Goal: Task Accomplishment & Management: Manage account settings

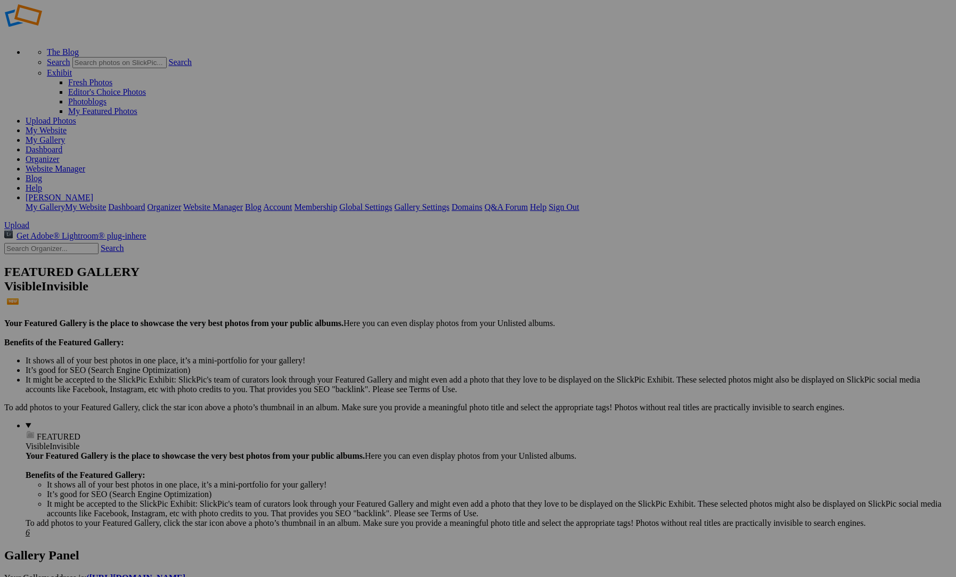
scroll to position [20, 0]
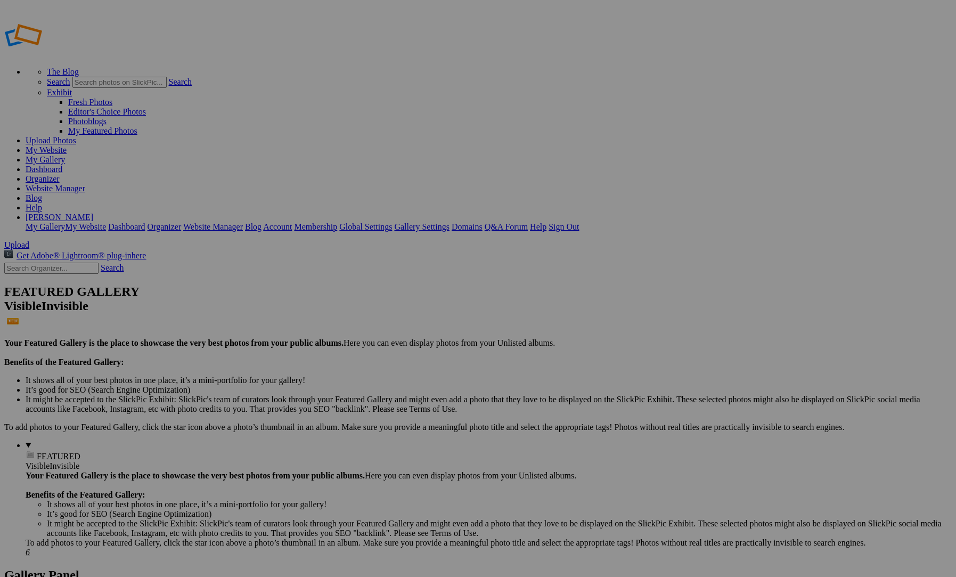
type input "[PERSON_NAME] Class of 2026"
click at [383, 342] on span "Create" at bounding box center [372, 346] width 22 height 9
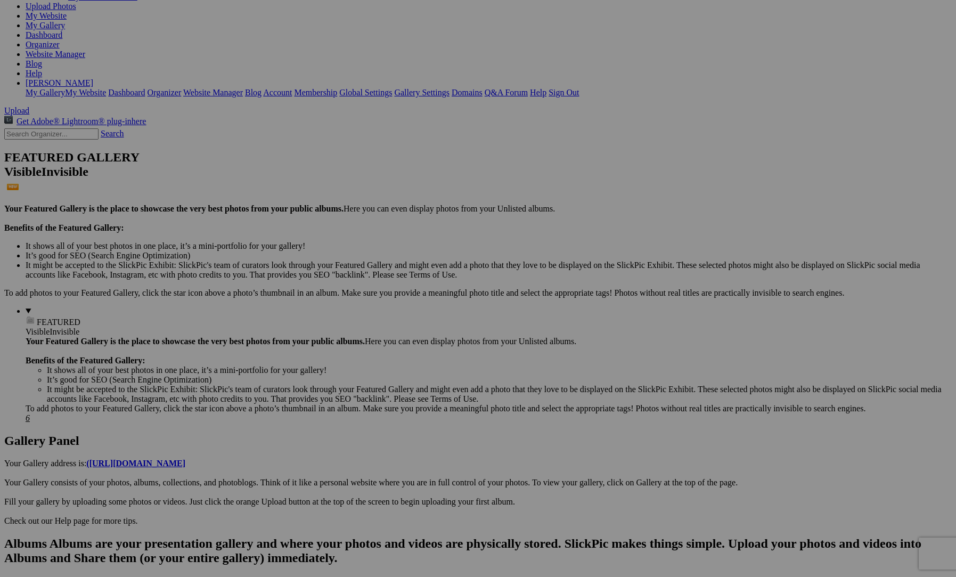
scroll to position [142, 0]
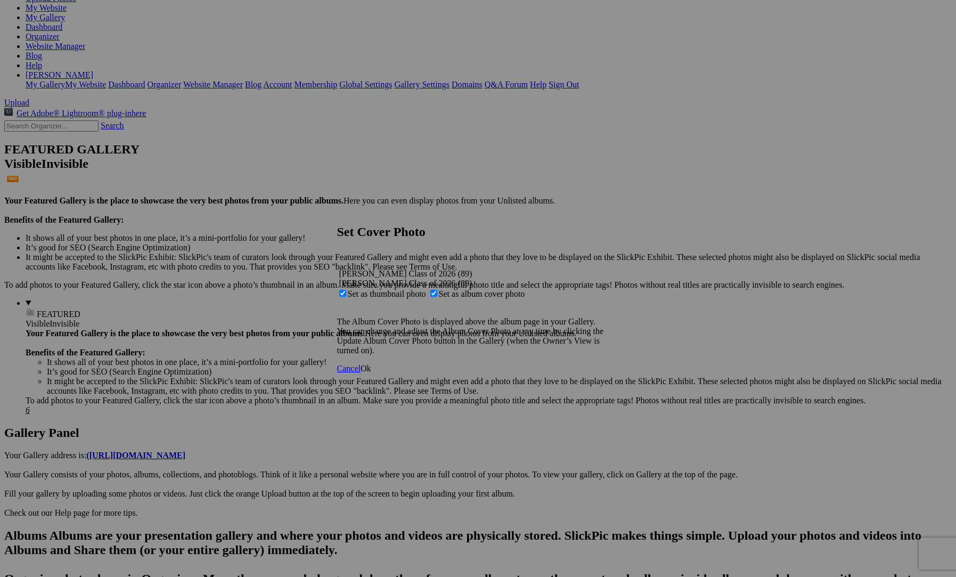
click at [469, 289] on span "Set as album cover photo" at bounding box center [482, 293] width 86 height 9
click at [437, 290] on input "Set as album cover photo" at bounding box center [434, 293] width 7 height 7
checkbox input "false"
click at [371, 373] on link "Ok" at bounding box center [366, 368] width 11 height 9
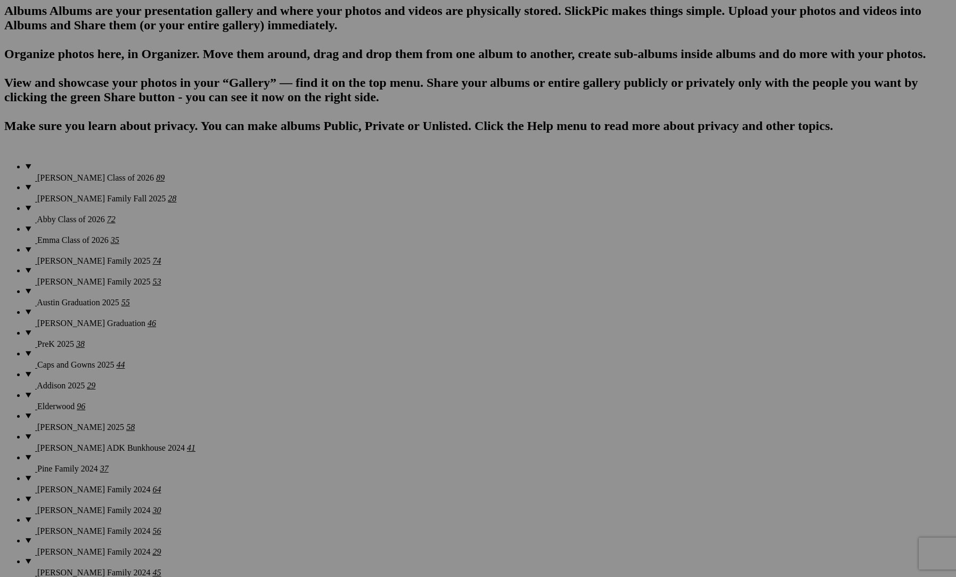
scroll to position [685, 0]
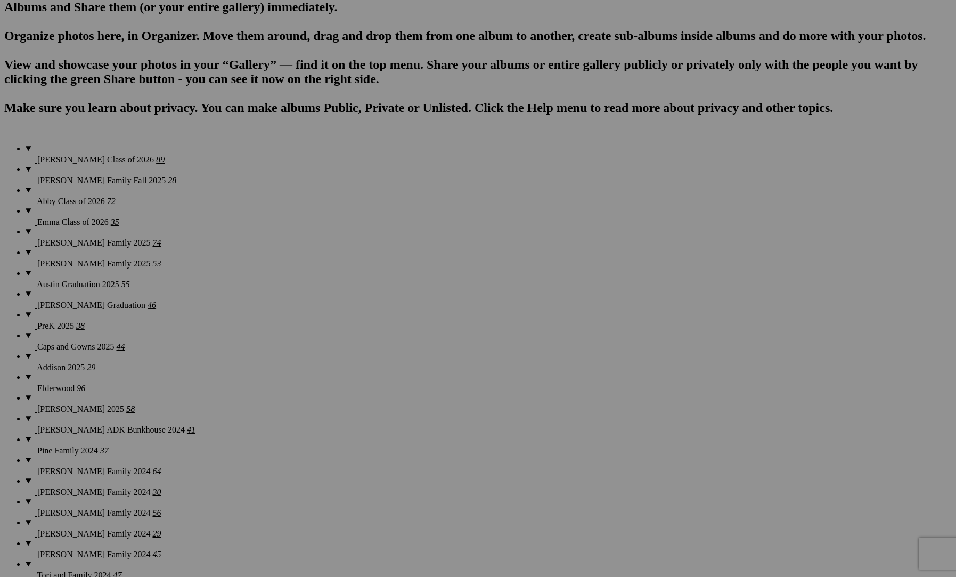
click at [408, 363] on span "Yes" at bounding box center [401, 358] width 12 height 9
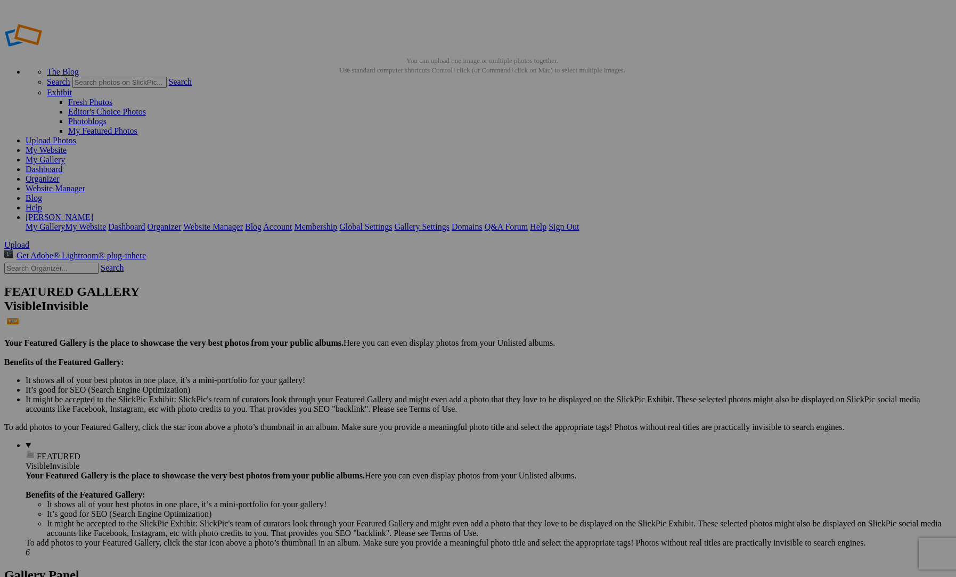
scroll to position [0, 0]
drag, startPoint x: 300, startPoint y: 162, endPoint x: 477, endPoint y: 513, distance: 393.2
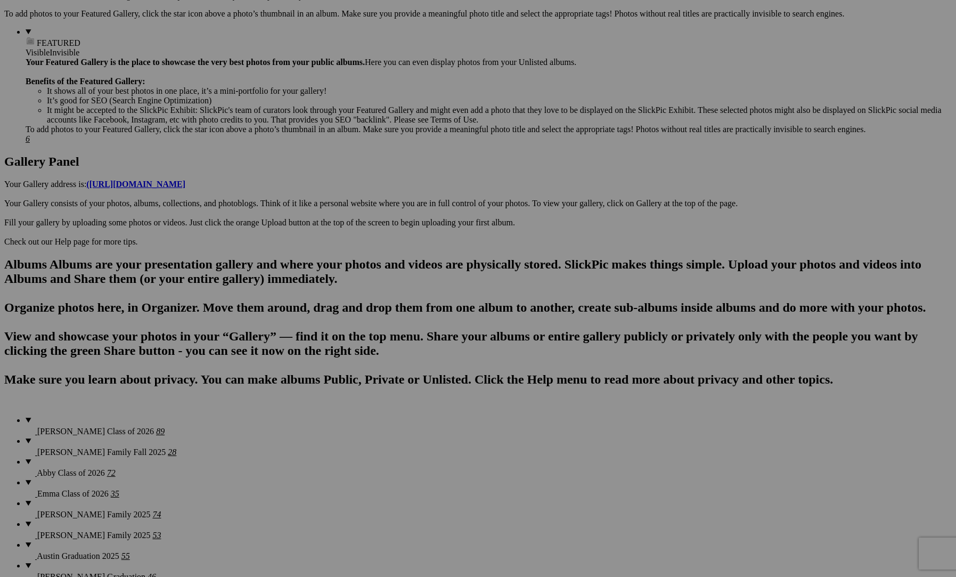
scroll to position [416, 0]
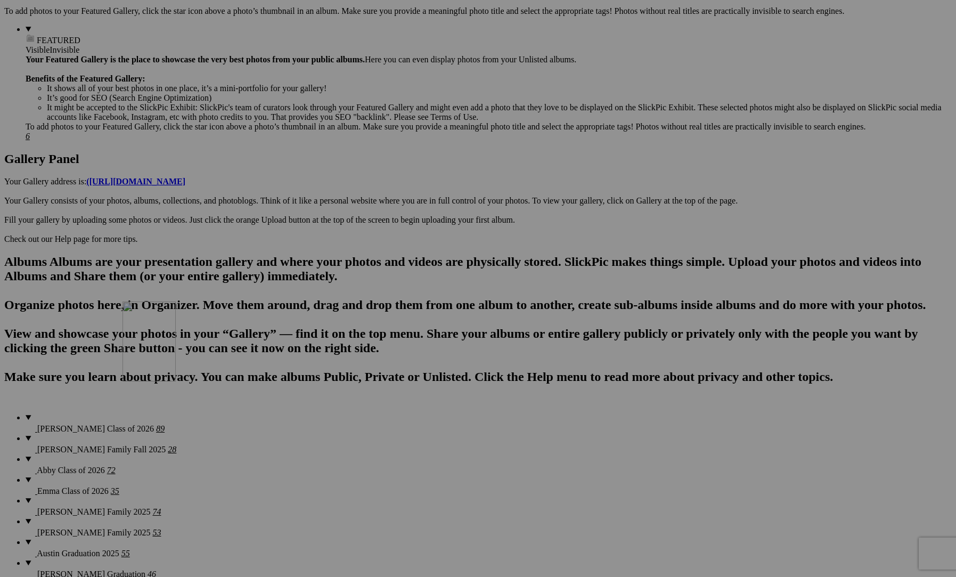
drag, startPoint x: 495, startPoint y: 174, endPoint x: 287, endPoint y: 405, distance: 311.3
drag, startPoint x: 449, startPoint y: 499, endPoint x: 440, endPoint y: 499, distance: 8.5
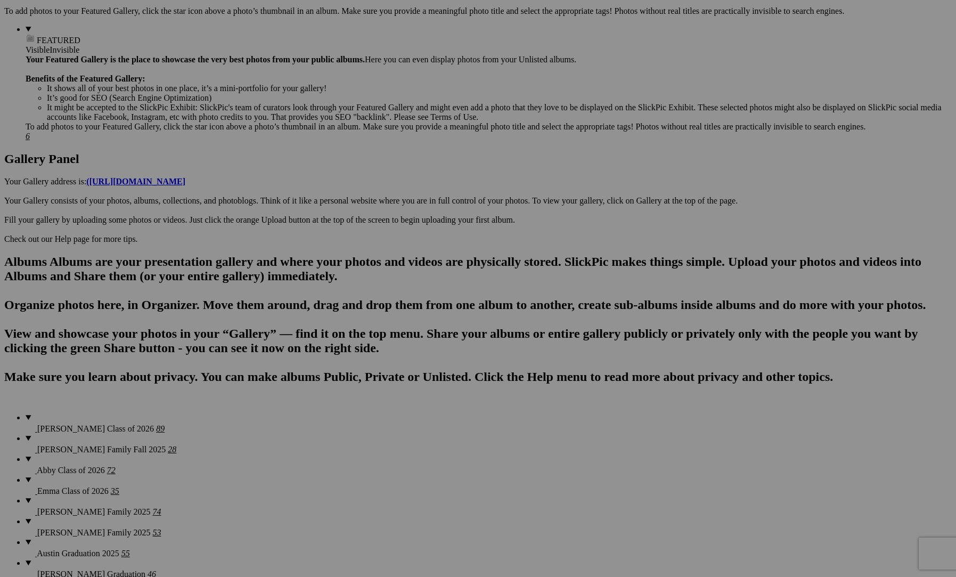
type input "[PERSON_NAME]-41"
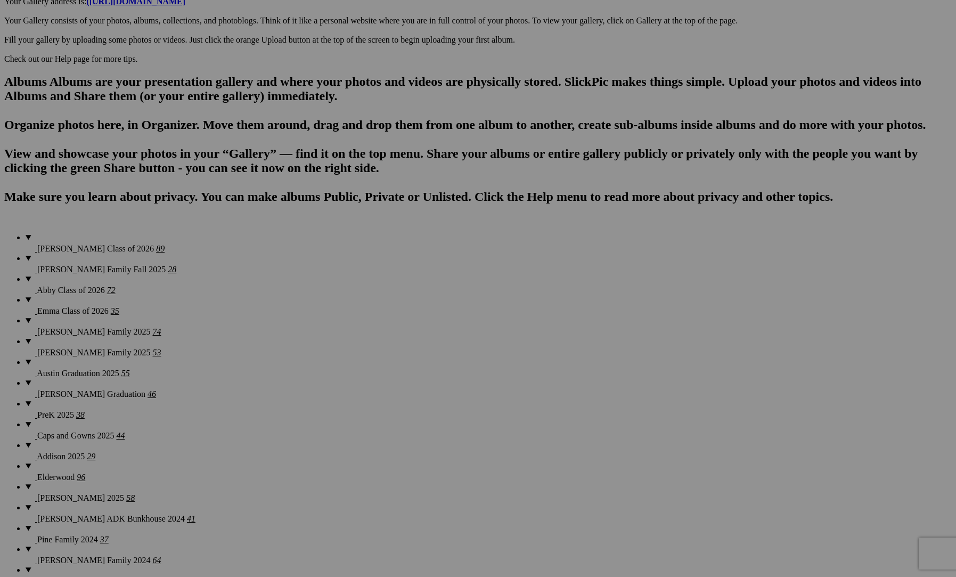
scroll to position [645, 0]
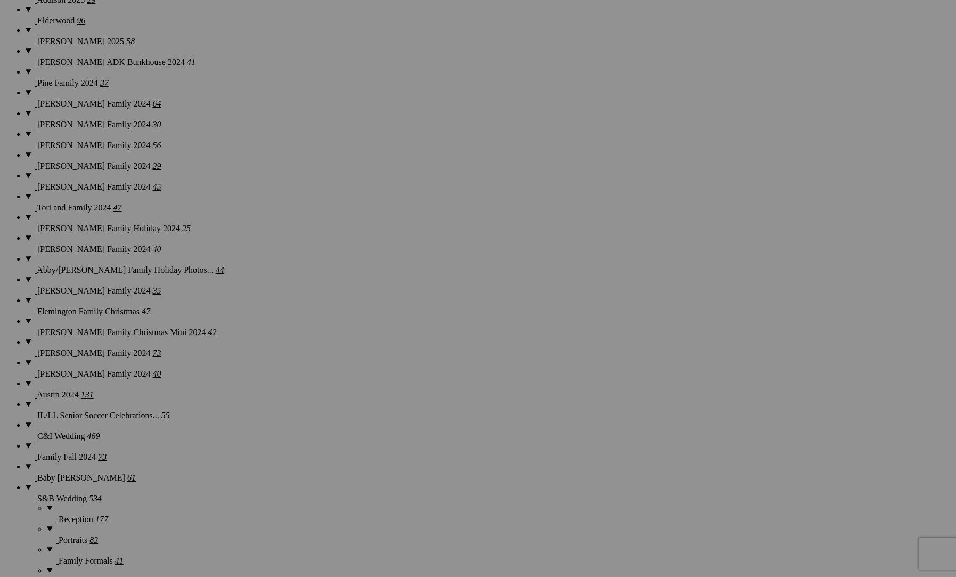
scroll to position [1068, 0]
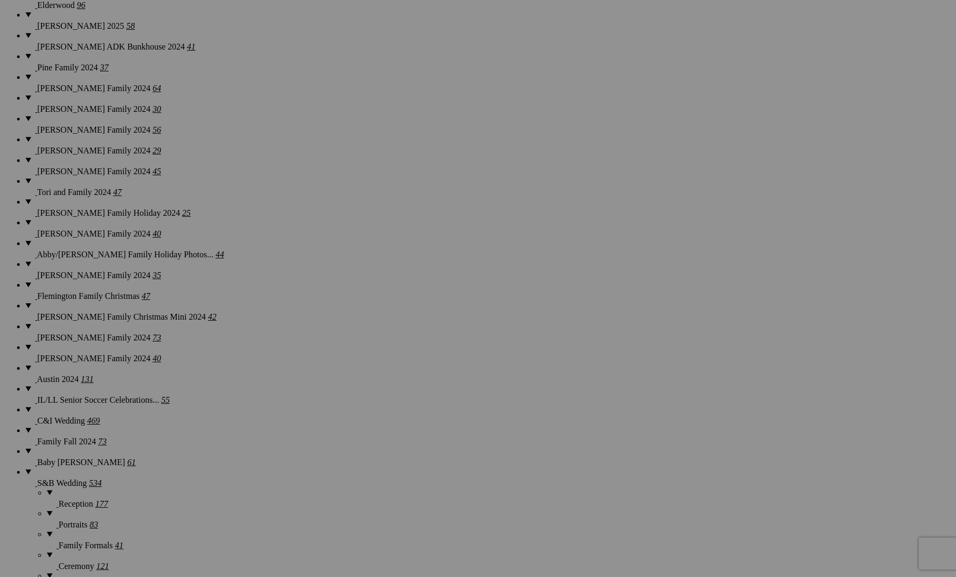
click at [408, 355] on span "Yes" at bounding box center [401, 358] width 12 height 9
click at [371, 169] on img at bounding box center [391, 190] width 53 height 80
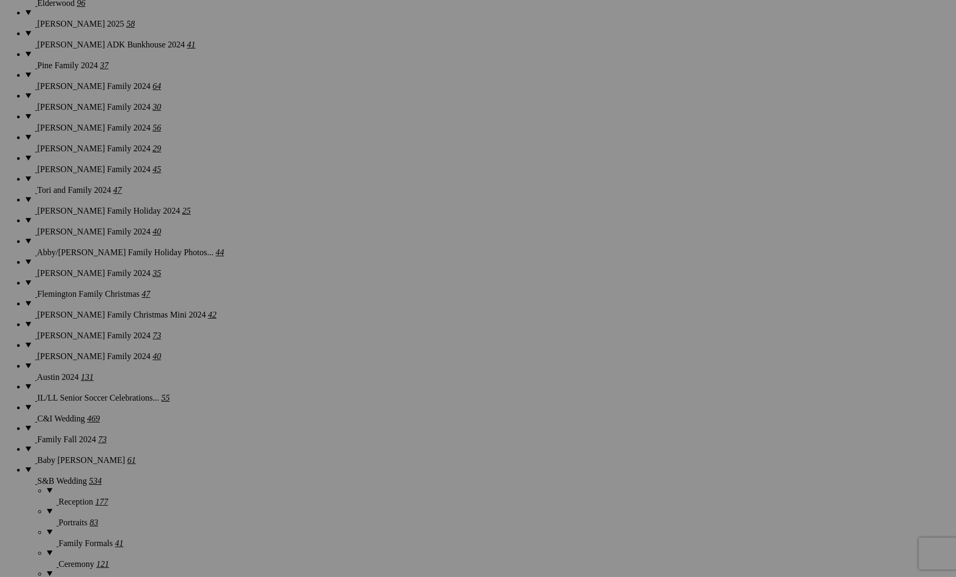
scroll to position [1070, 0]
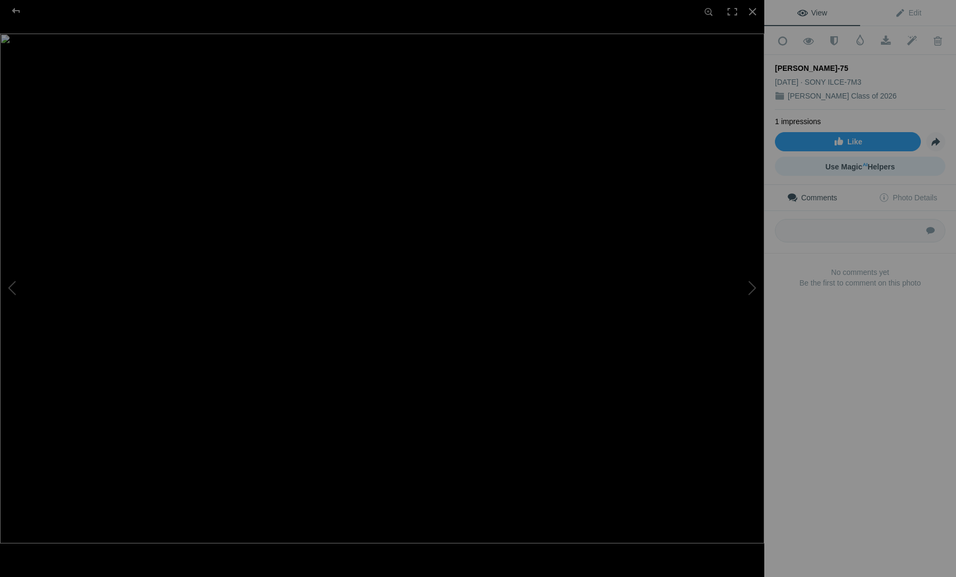
click at [862, 163] on span "Use Magic AI Helpers" at bounding box center [861, 167] width 70 height 9
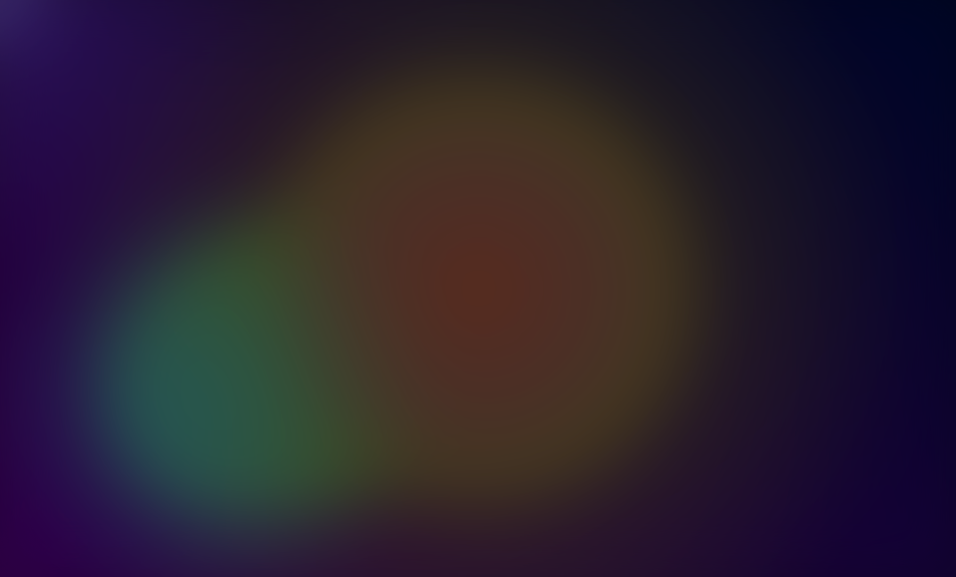
scroll to position [810, 0]
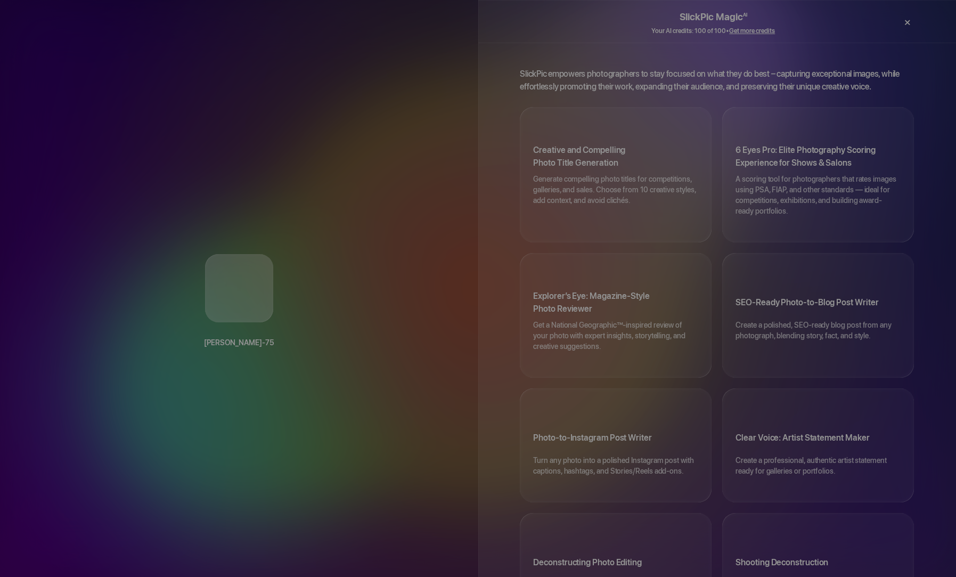
click at [906, 26] on div "×" at bounding box center [907, 22] width 32 height 21
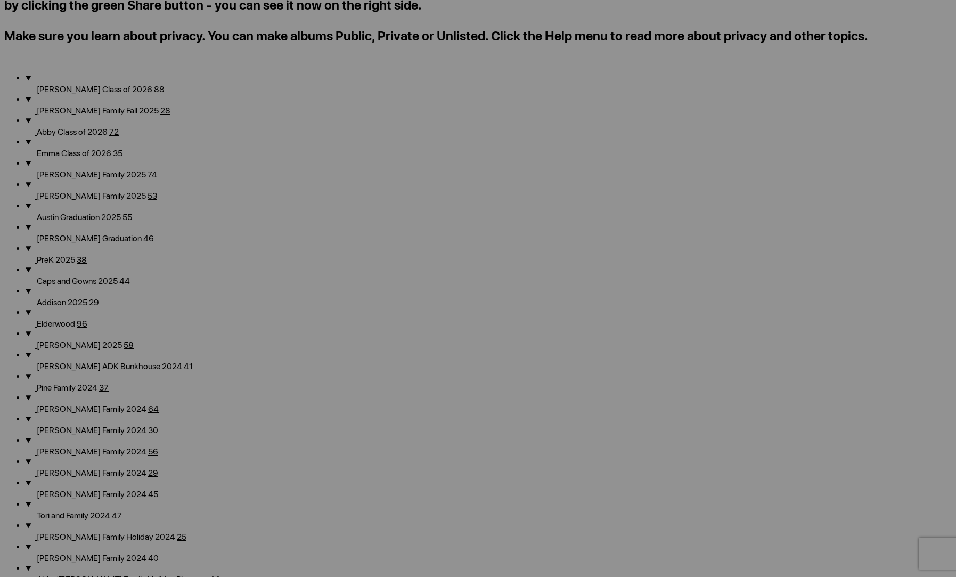
drag, startPoint x: 905, startPoint y: 431, endPoint x: 645, endPoint y: 411, distance: 261.3
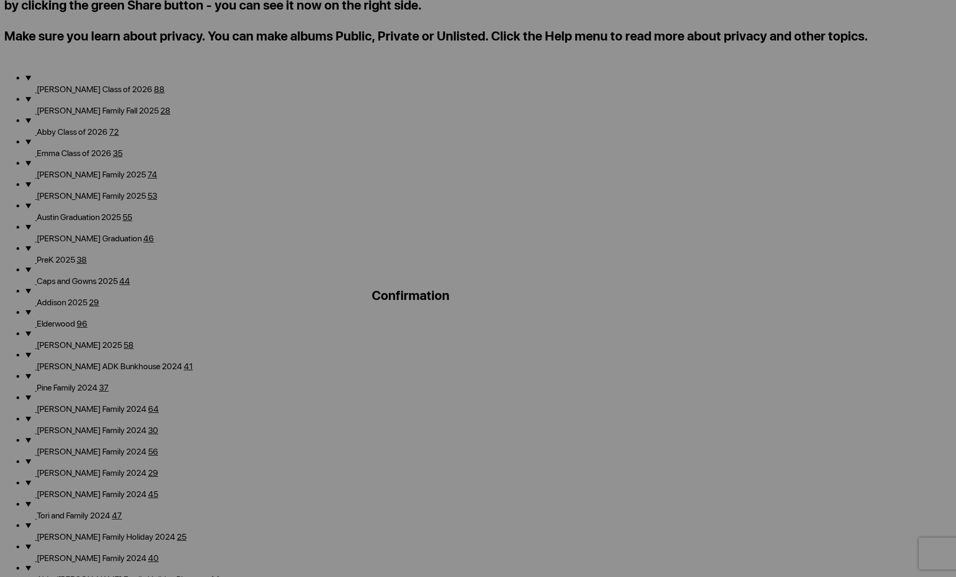
click at [409, 373] on span "Yes" at bounding box center [402, 378] width 13 height 10
click at [199, 329] on img at bounding box center [194, 339] width 53 height 80
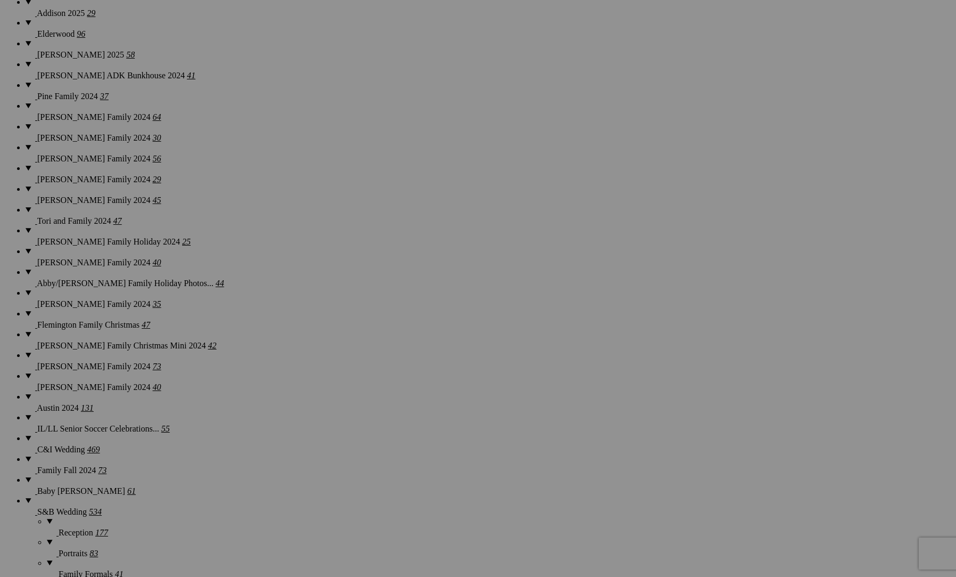
scroll to position [1041, 0]
click at [215, 354] on img at bounding box center [201, 352] width 53 height 80
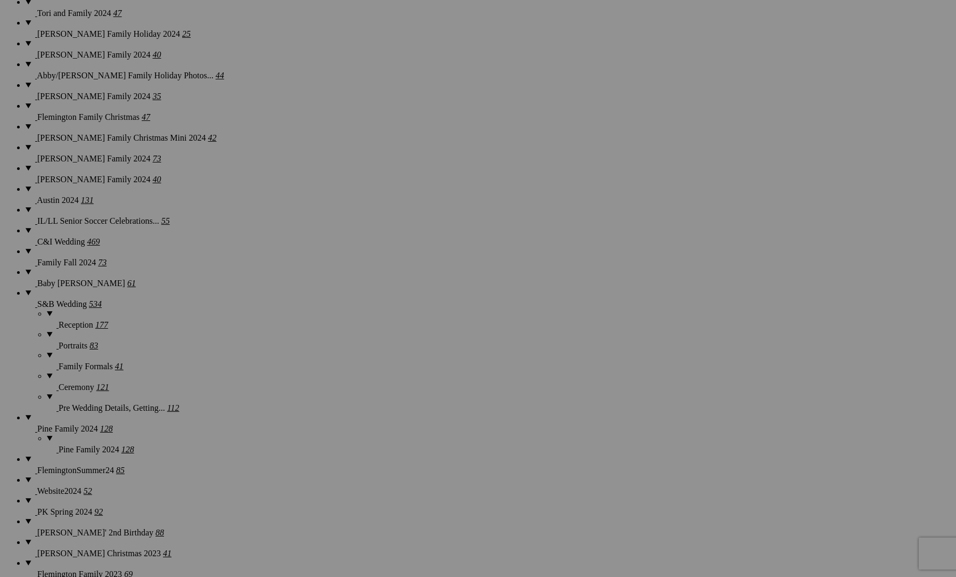
scroll to position [1251, 0]
drag, startPoint x: 896, startPoint y: 277, endPoint x: 509, endPoint y: 61, distance: 442.7
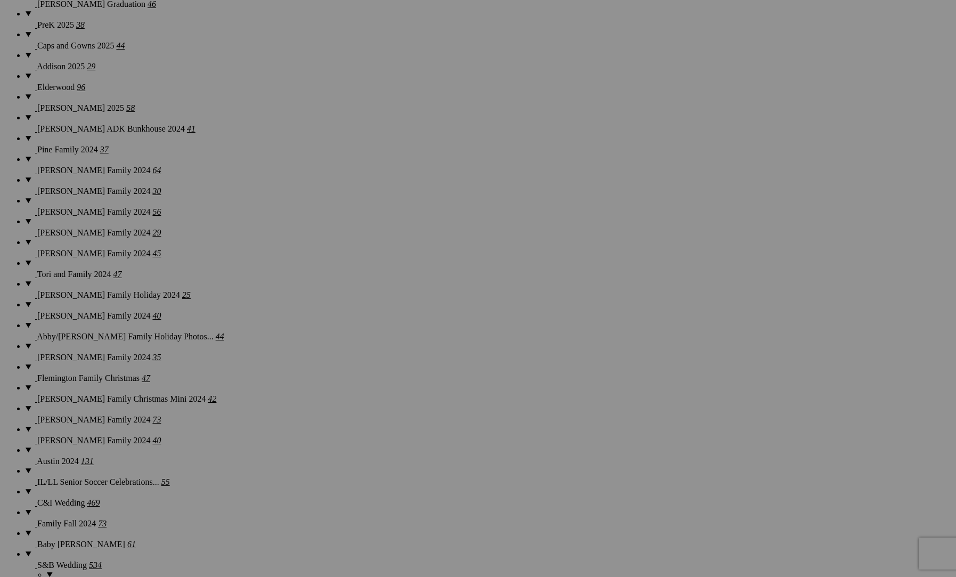
scroll to position [975, 0]
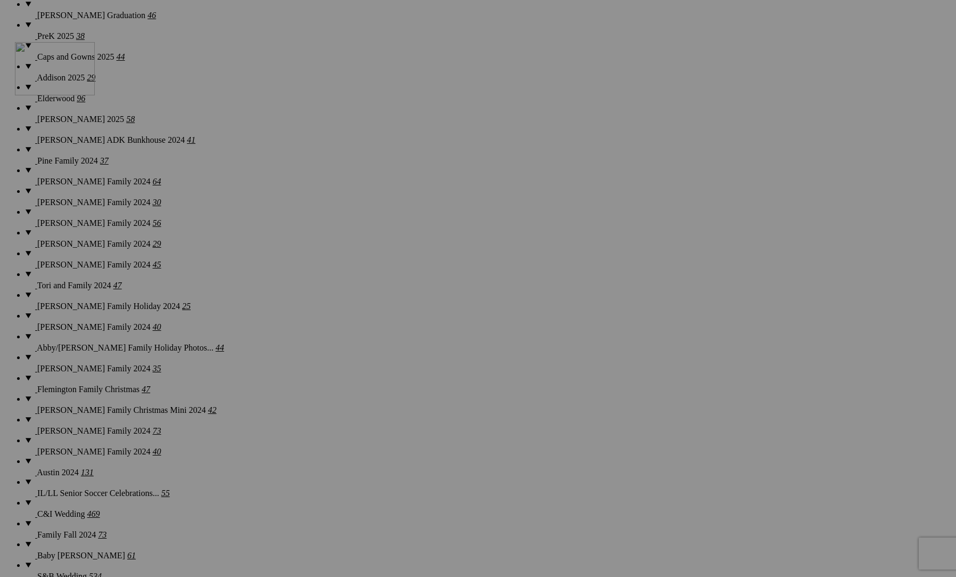
drag, startPoint x: 572, startPoint y: 289, endPoint x: 167, endPoint y: 133, distance: 433.5
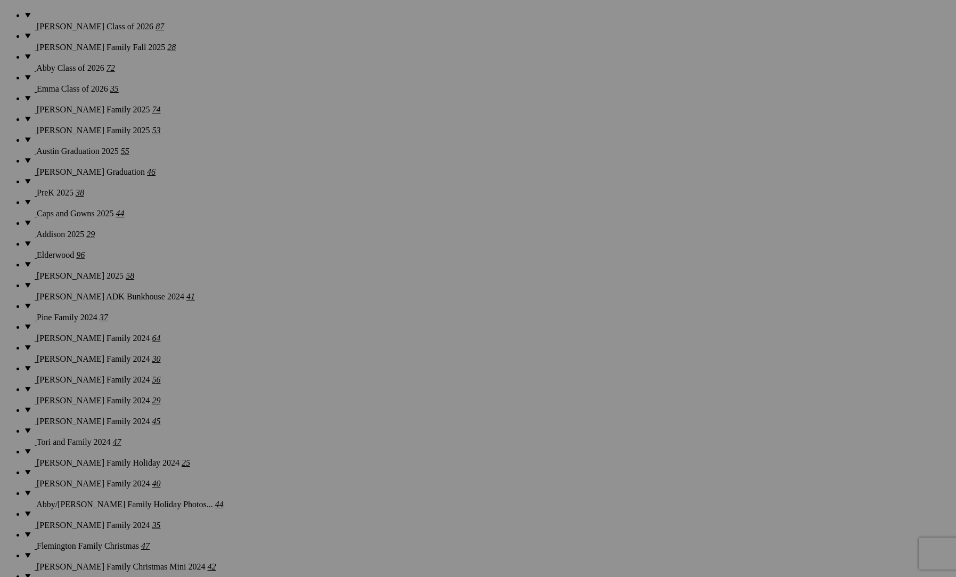
scroll to position [818, 0]
click at [408, 360] on span "Yes" at bounding box center [401, 358] width 12 height 9
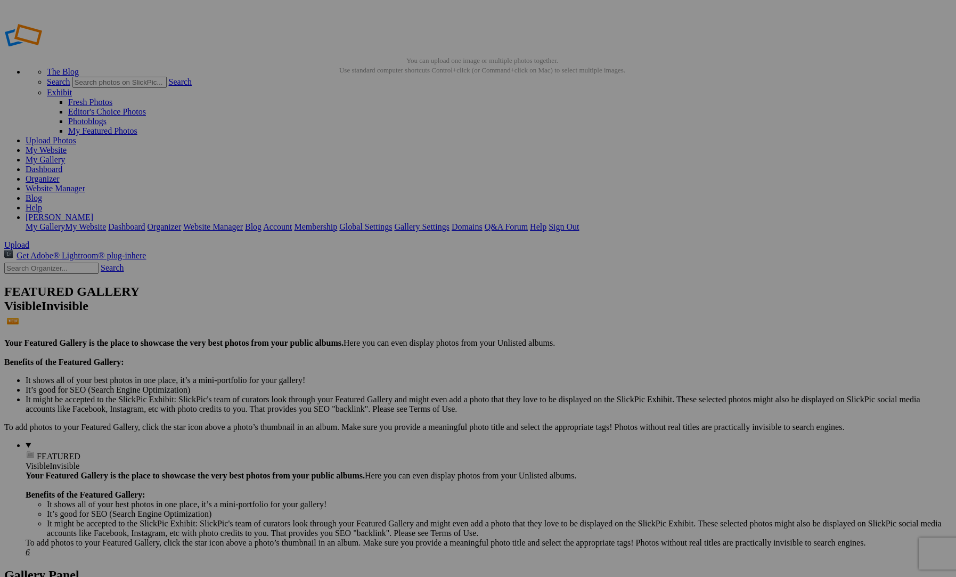
scroll to position [0, 0]
click at [65, 155] on link "My Gallery" at bounding box center [45, 159] width 39 height 9
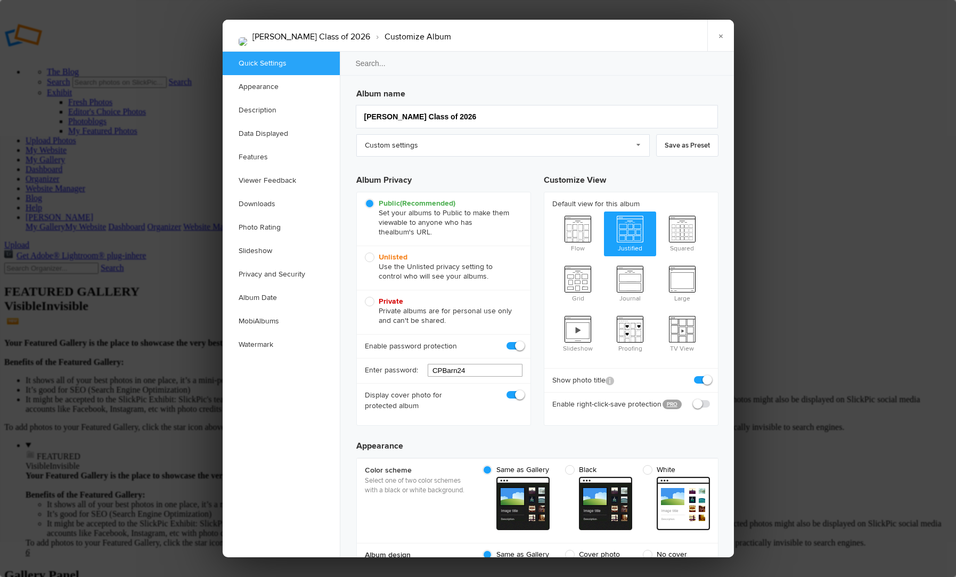
click at [452, 367] on input "CPBarn24" at bounding box center [475, 370] width 95 height 13
click at [464, 375] on input "LL25" at bounding box center [475, 370] width 95 height 13
type input "LL25"
click at [726, 33] on link "×" at bounding box center [721, 36] width 27 height 32
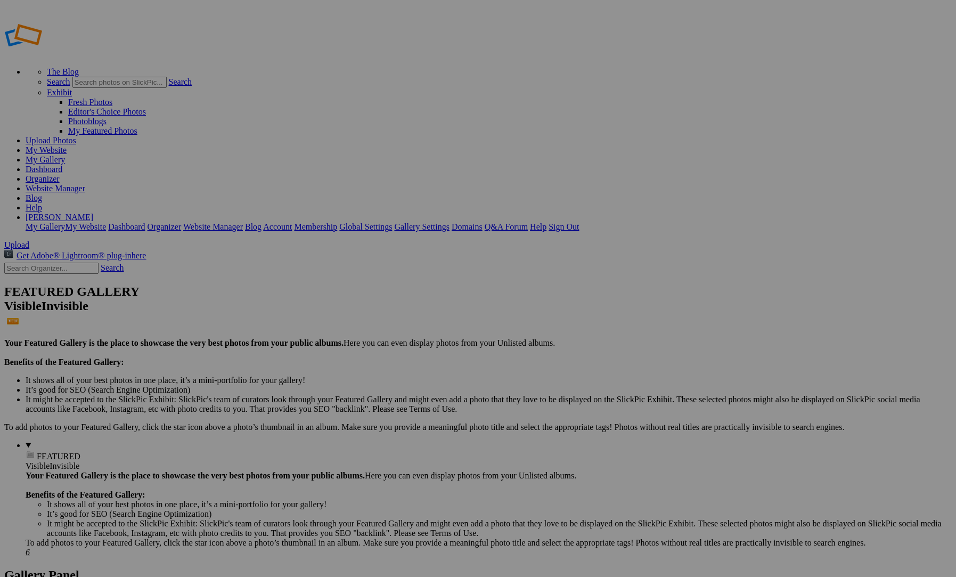
click at [65, 155] on link "My Gallery" at bounding box center [45, 159] width 39 height 9
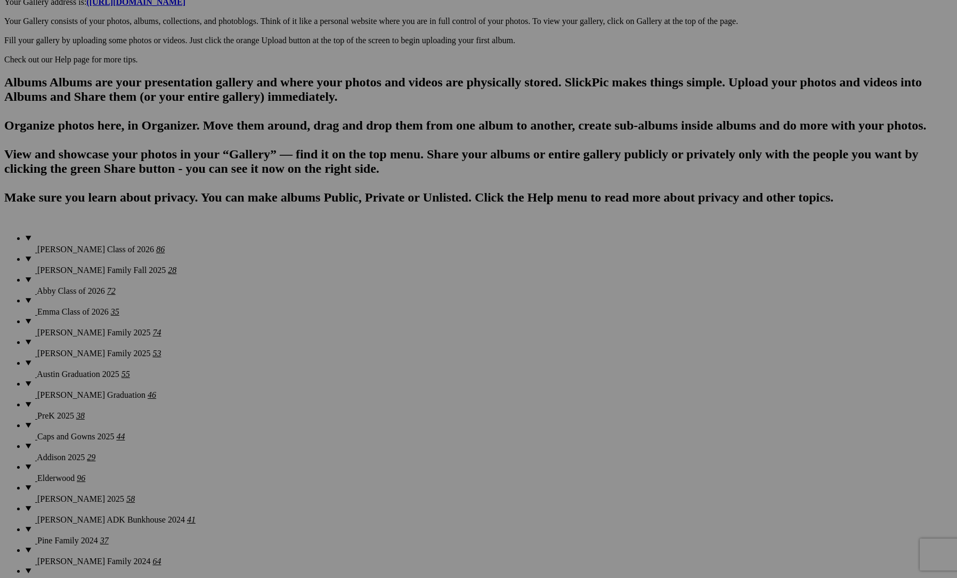
scroll to position [599, 0]
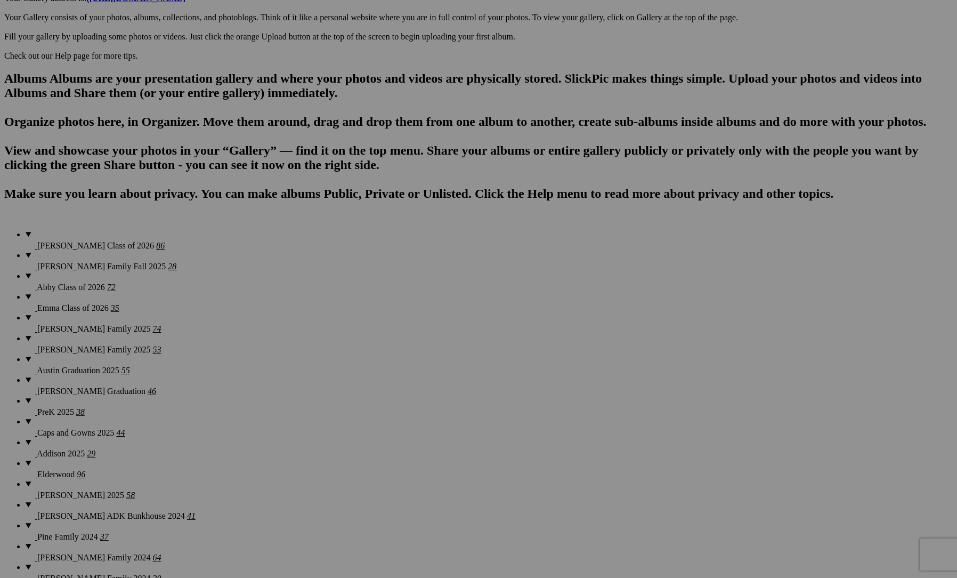
drag, startPoint x: 749, startPoint y: 206, endPoint x: 777, endPoint y: 208, distance: 28.4
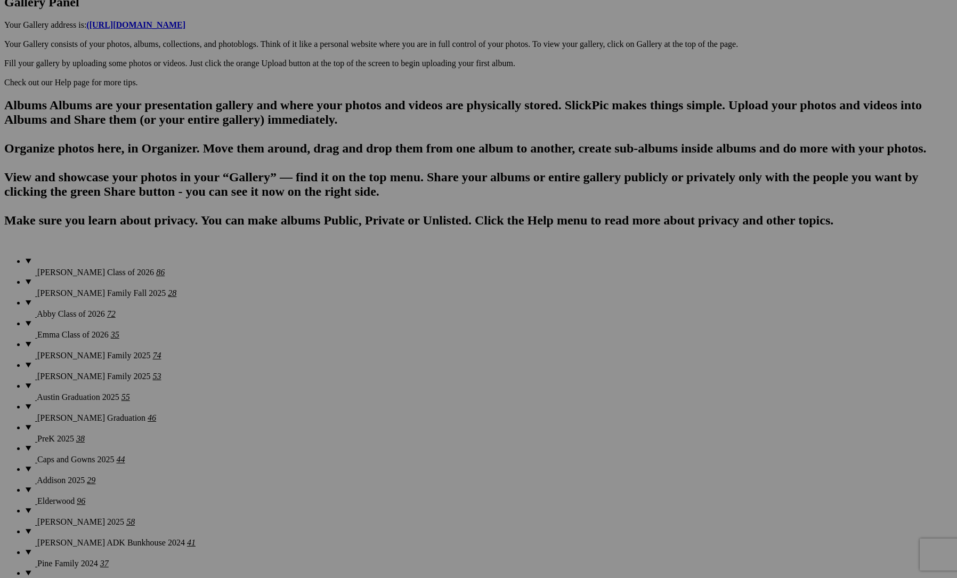
scroll to position [580, 0]
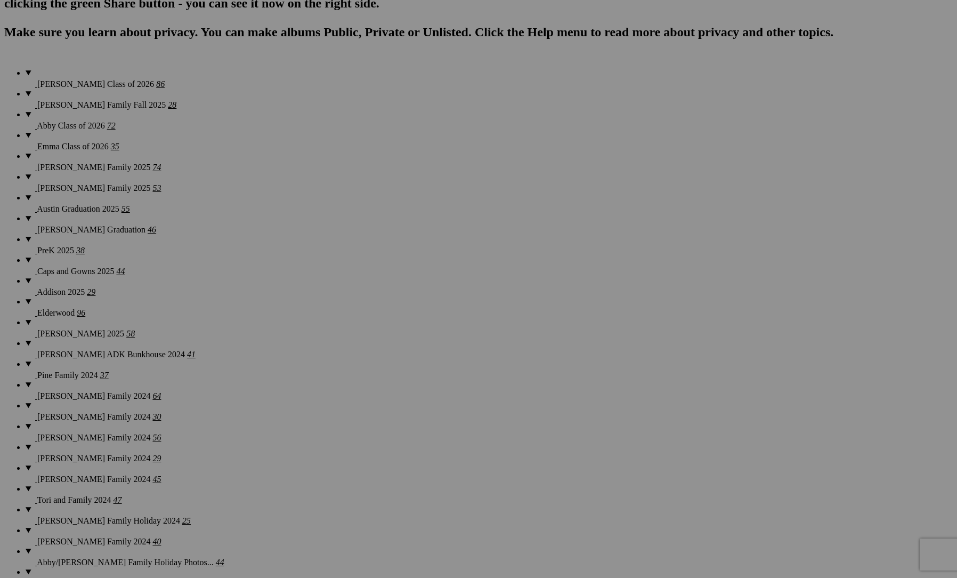
scroll to position [764, 0]
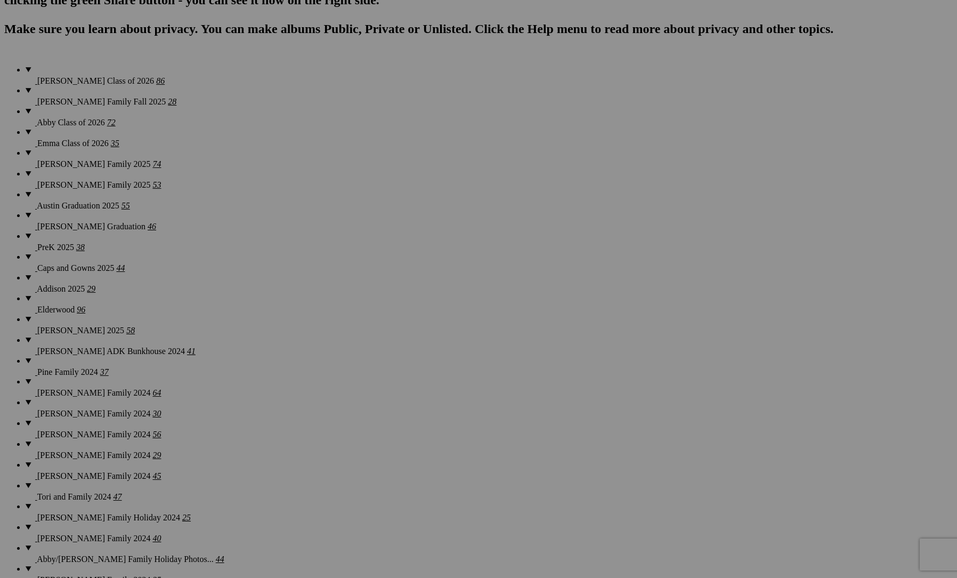
drag, startPoint x: 274, startPoint y: 178, endPoint x: 291, endPoint y: 183, distance: 17.7
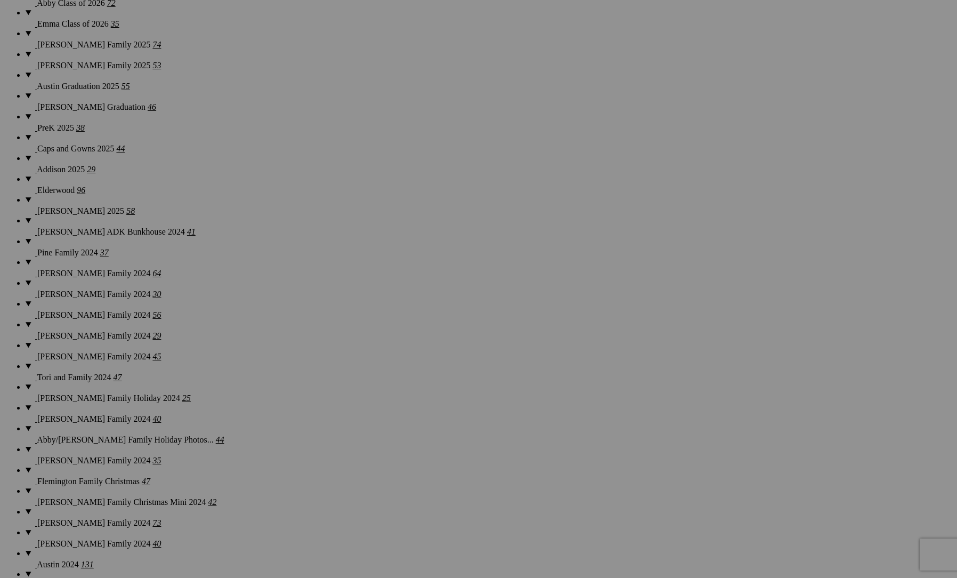
scroll to position [887, 0]
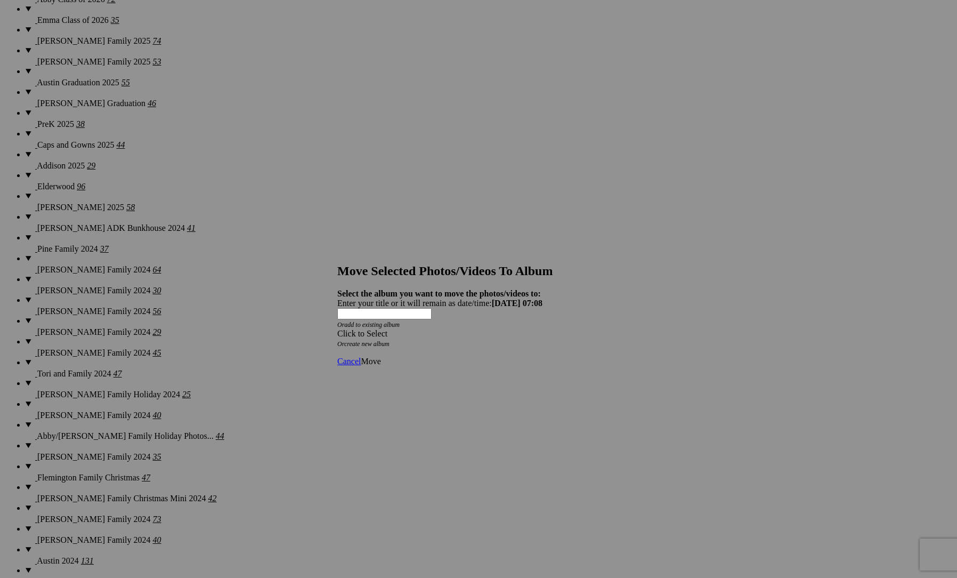
click at [389, 340] on link "create new album" at bounding box center [366, 343] width 45 height 7
click at [505, 298] on b "2025-10-04 07:08" at bounding box center [517, 302] width 51 height 9
click at [432, 308] on input "text" at bounding box center [384, 313] width 94 height 11
type input "[PERSON_NAME] Family 2025"
click at [380, 337] on span "Move" at bounding box center [371, 332] width 20 height 9
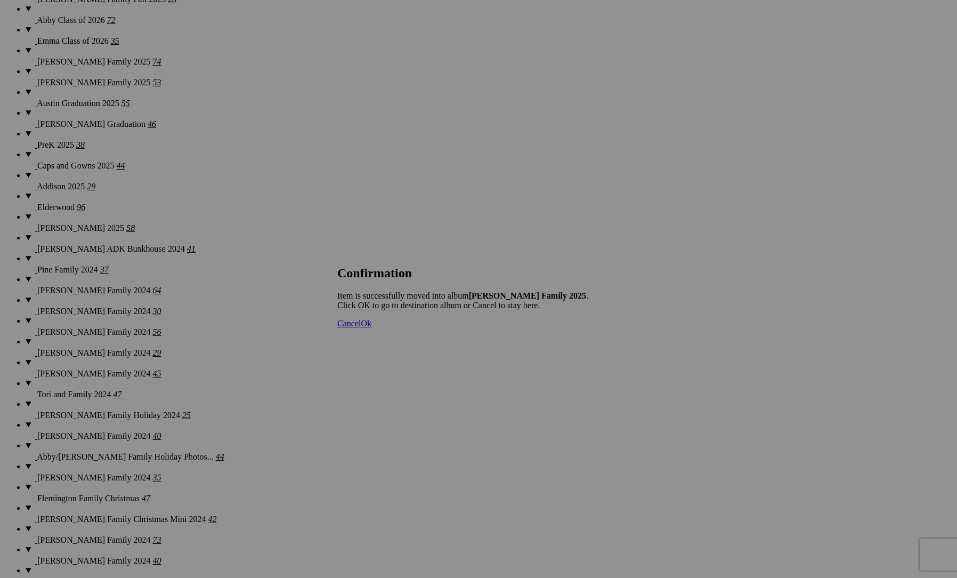
click at [371, 328] on link "Ok" at bounding box center [366, 323] width 11 height 9
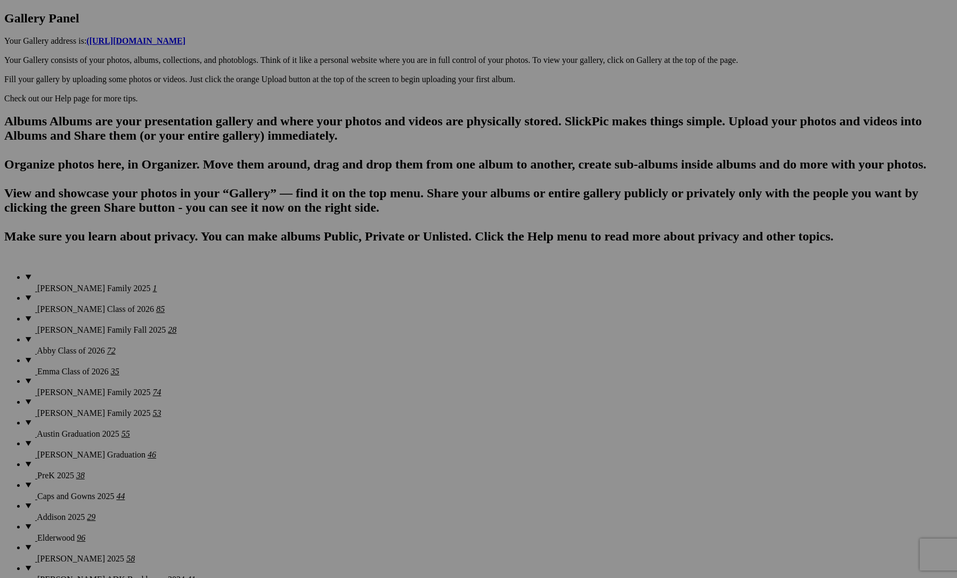
scroll to position [554, 1]
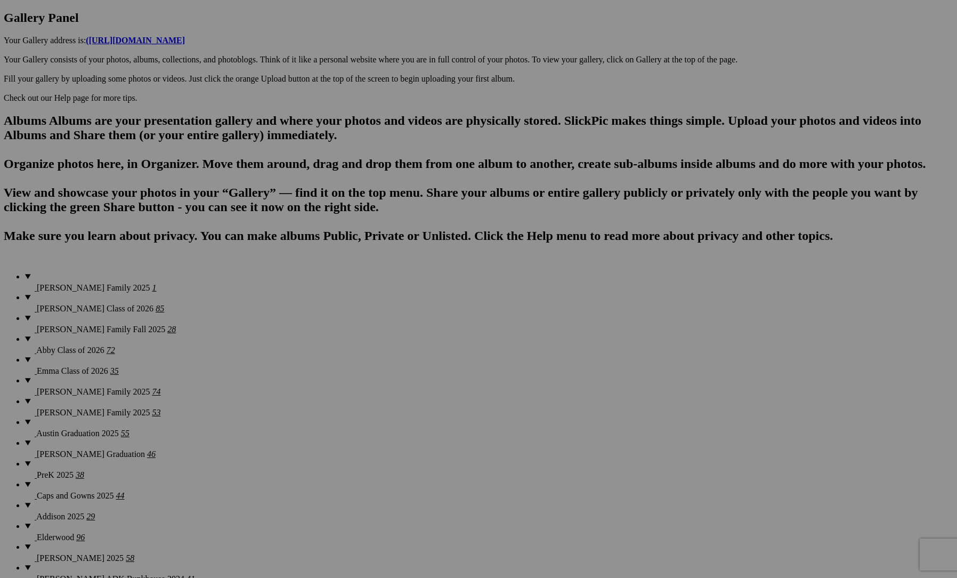
scroll to position [557, 0]
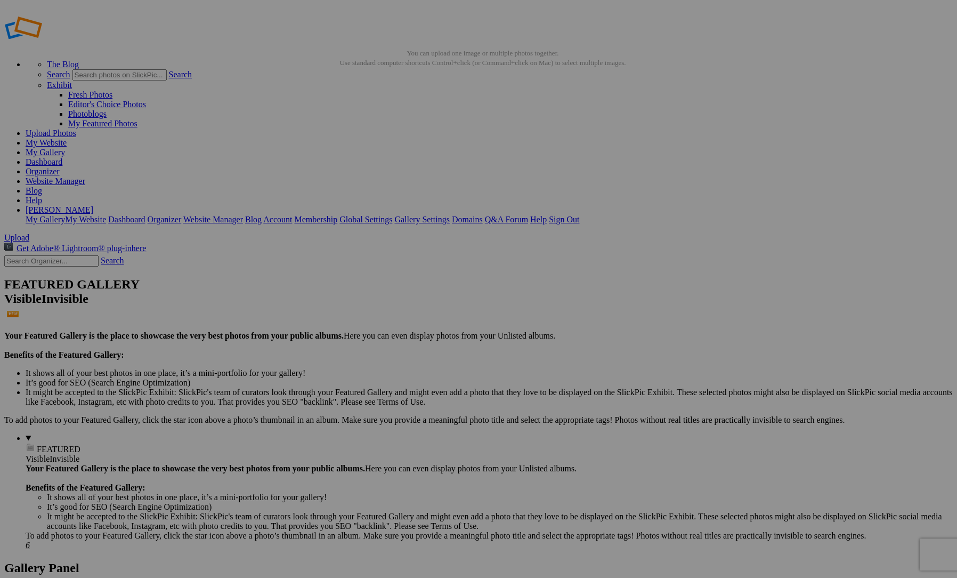
scroll to position [6, 0]
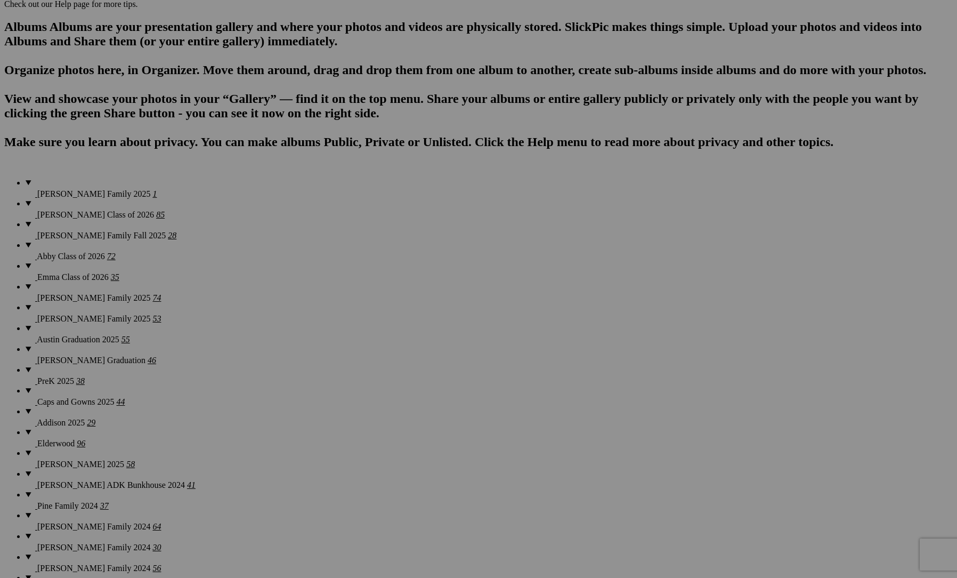
scroll to position [653, 0]
click at [408, 361] on span "Yes" at bounding box center [401, 358] width 12 height 9
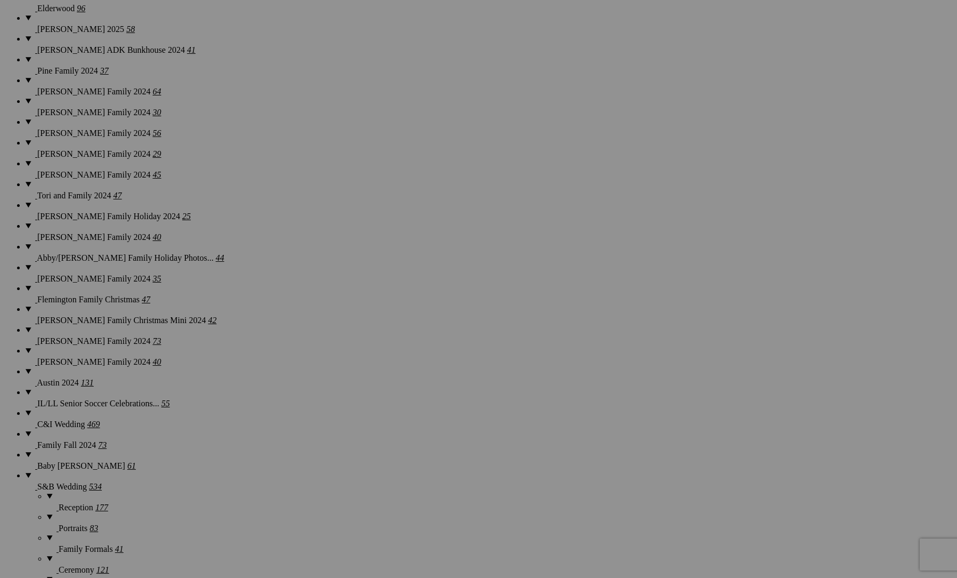
scroll to position [1090, 0]
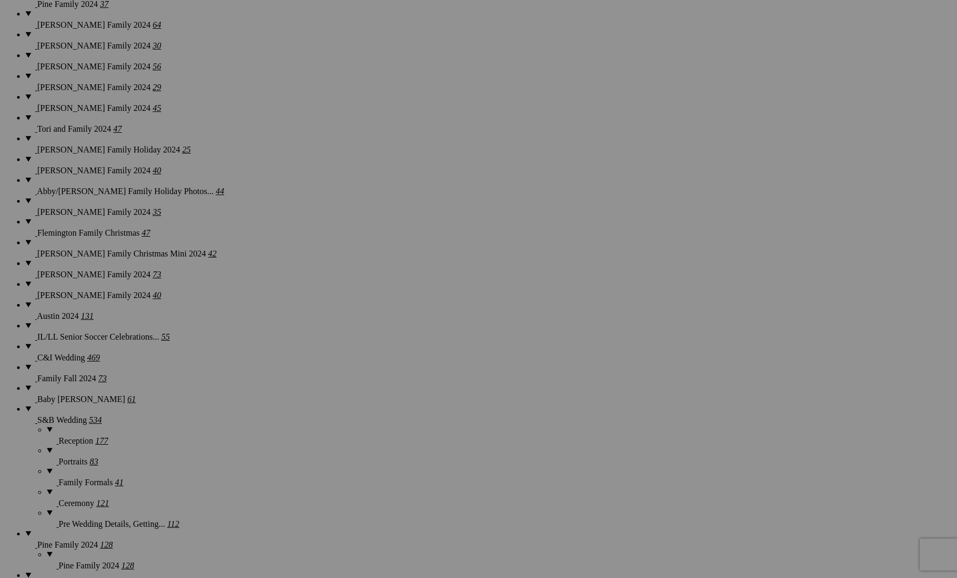
scroll to position [1153, 0]
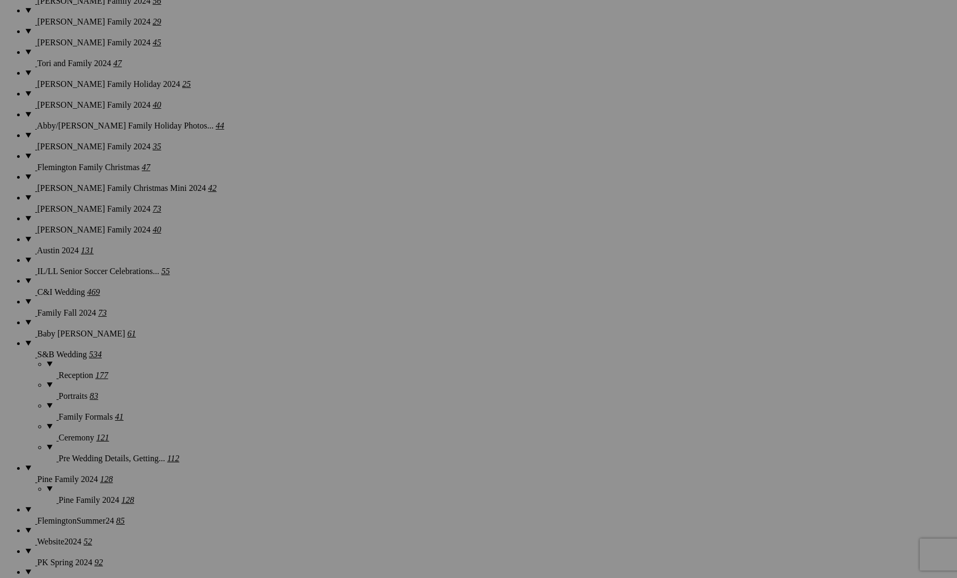
scroll to position [1219, 0]
click at [408, 359] on span "Yes" at bounding box center [401, 358] width 12 height 9
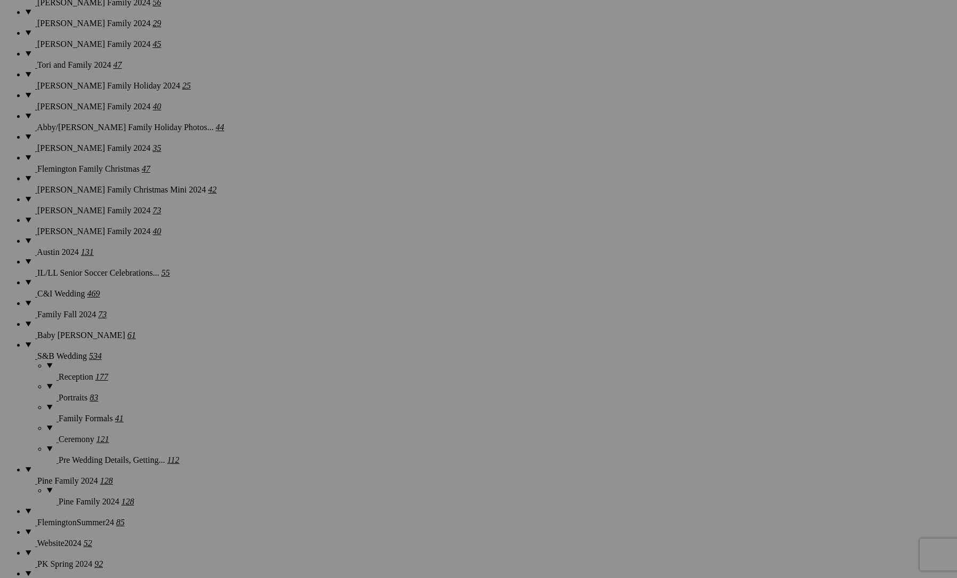
drag, startPoint x: 525, startPoint y: 377, endPoint x: 699, endPoint y: 320, distance: 182.8
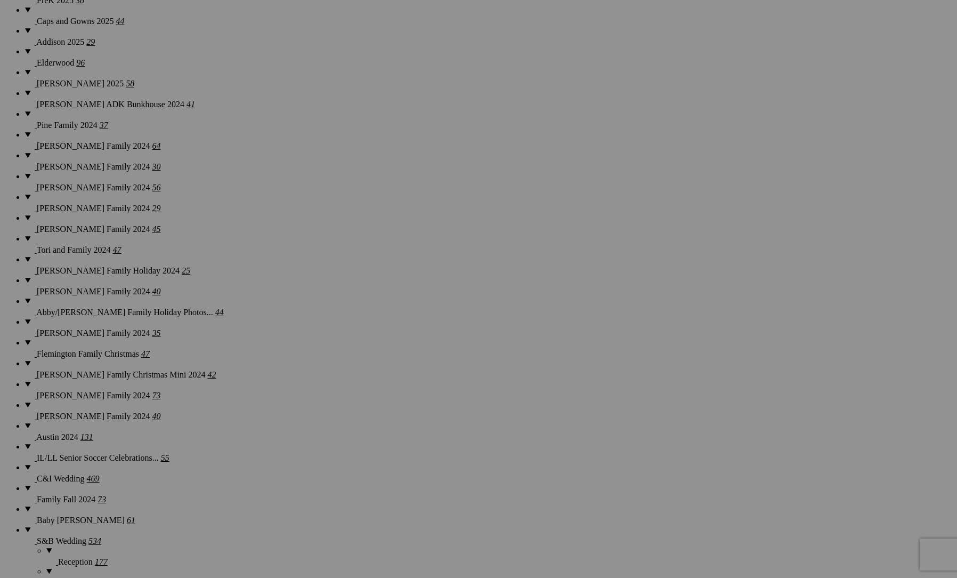
scroll to position [1032, 0]
drag, startPoint x: 164, startPoint y: 182, endPoint x: 190, endPoint y: 182, distance: 26.1
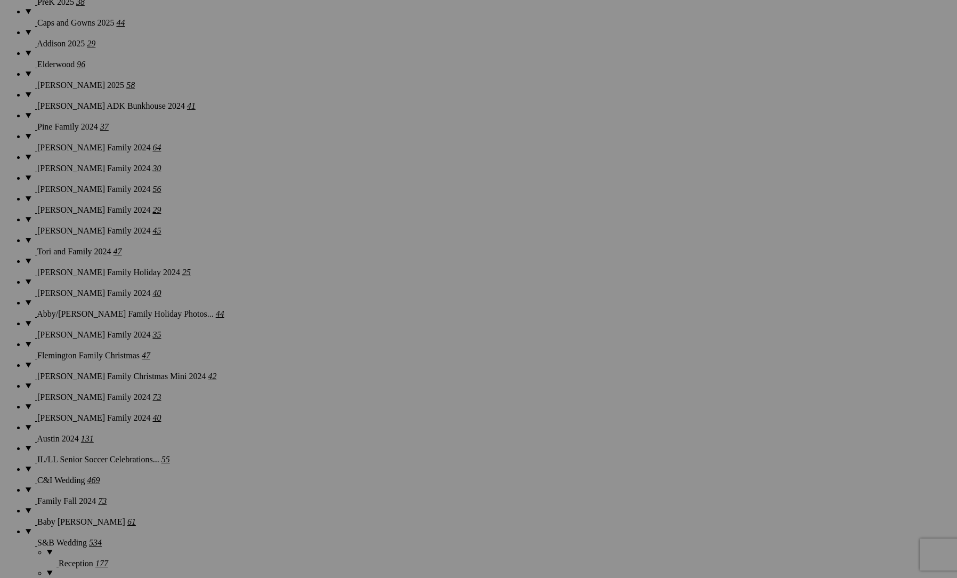
click at [408, 364] on span "Yes" at bounding box center [401, 368] width 12 height 9
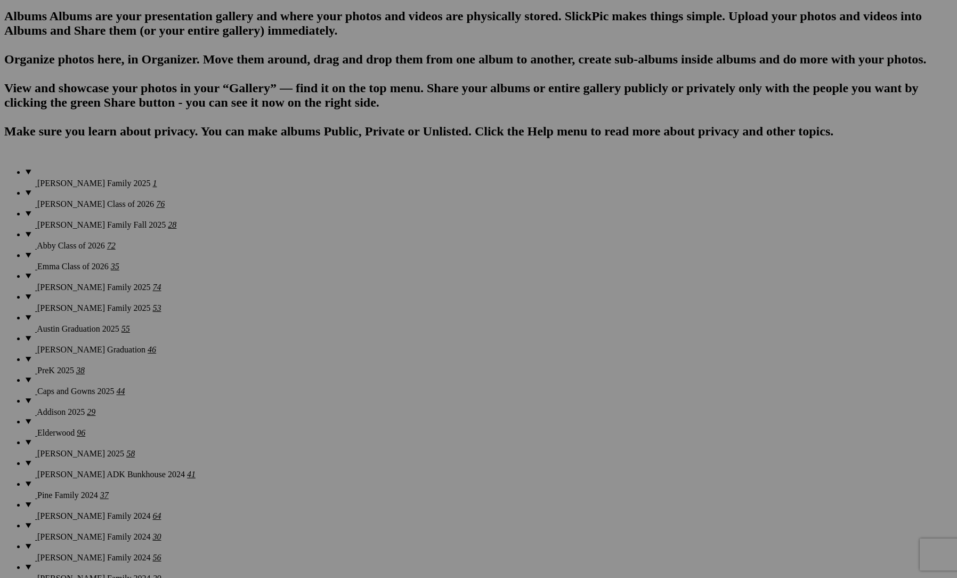
scroll to position [834, 0]
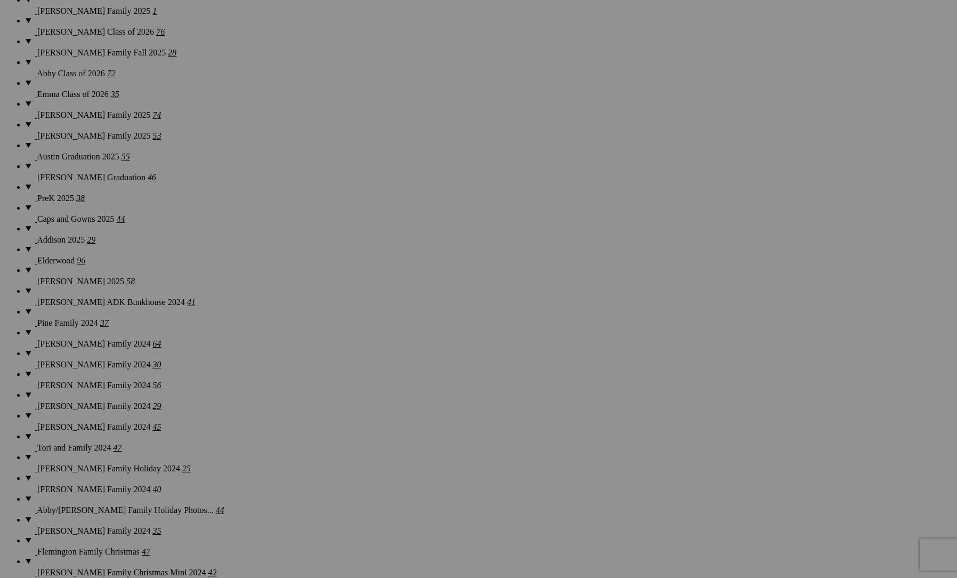
click at [408, 364] on link "Yes" at bounding box center [401, 368] width 12 height 9
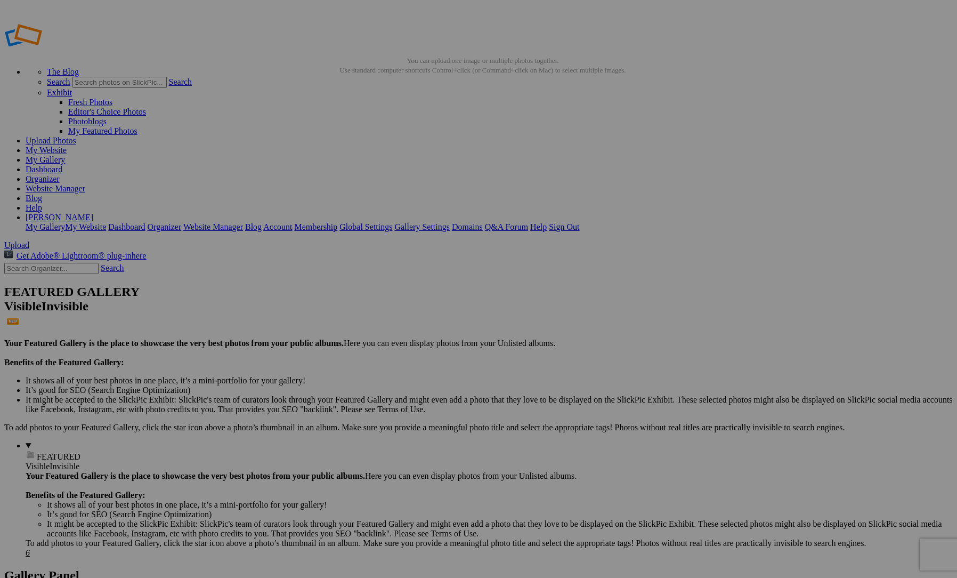
scroll to position [0, 0]
click at [65, 155] on link "My Gallery" at bounding box center [45, 159] width 39 height 9
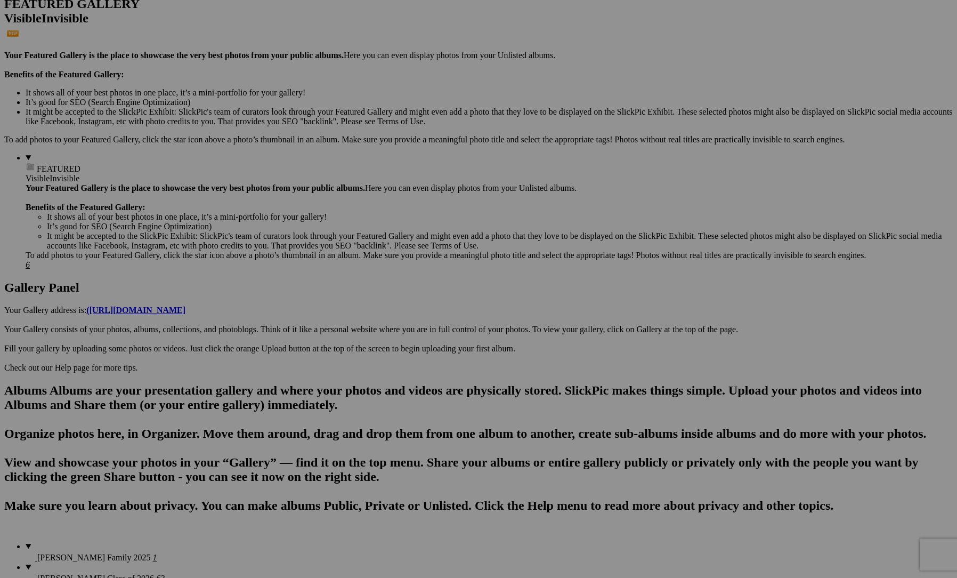
scroll to position [252, 0]
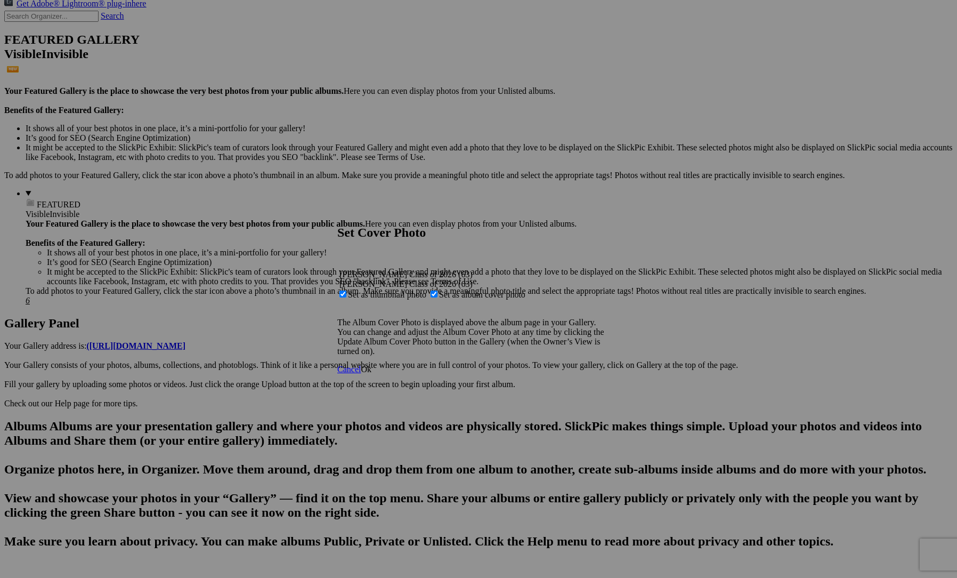
click at [474, 290] on span "Set as album cover photo" at bounding box center [482, 294] width 86 height 9
click at [437, 290] on input "Set as album cover photo" at bounding box center [434, 293] width 7 height 7
checkbox input "false"
click at [371, 374] on span "Ok" at bounding box center [366, 368] width 11 height 9
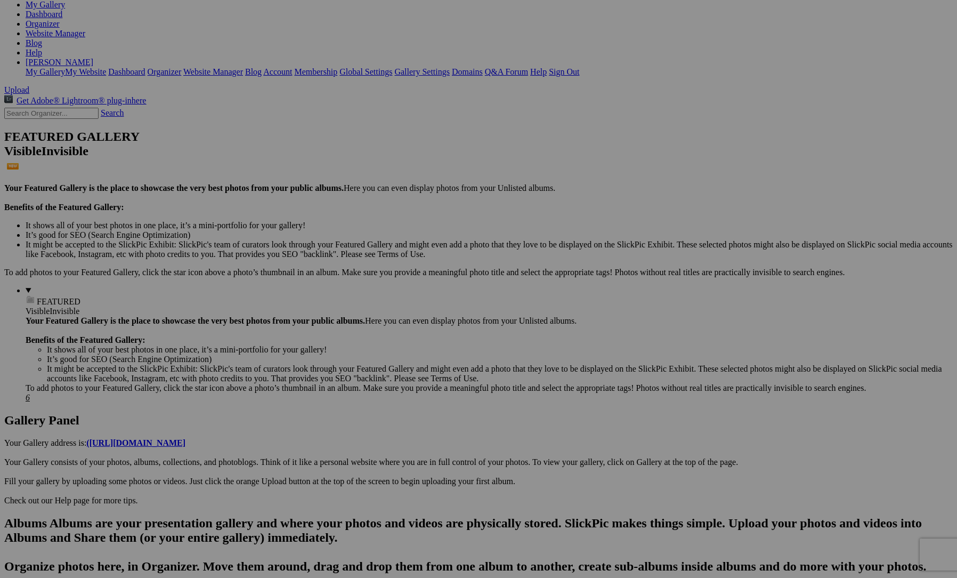
scroll to position [137, 0]
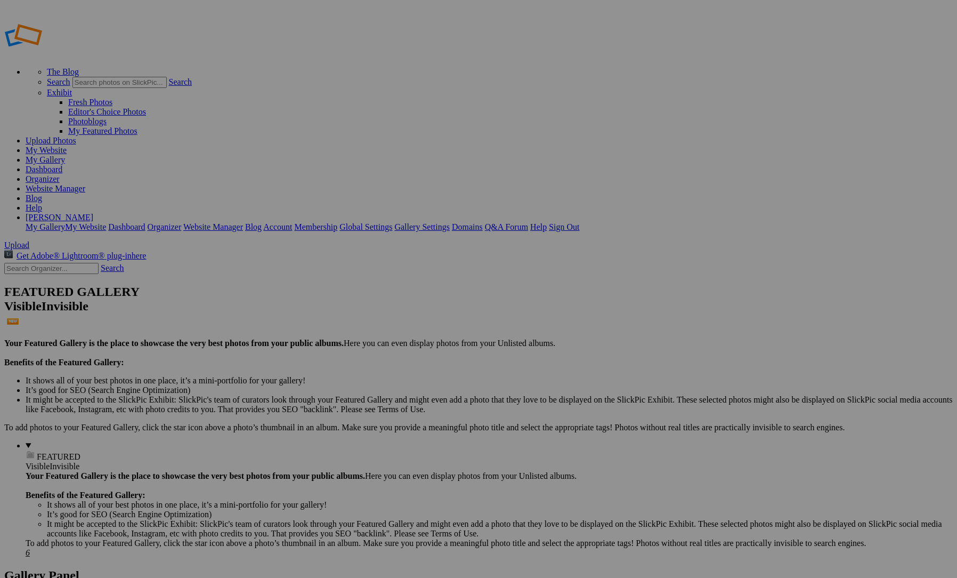
scroll to position [0, 1]
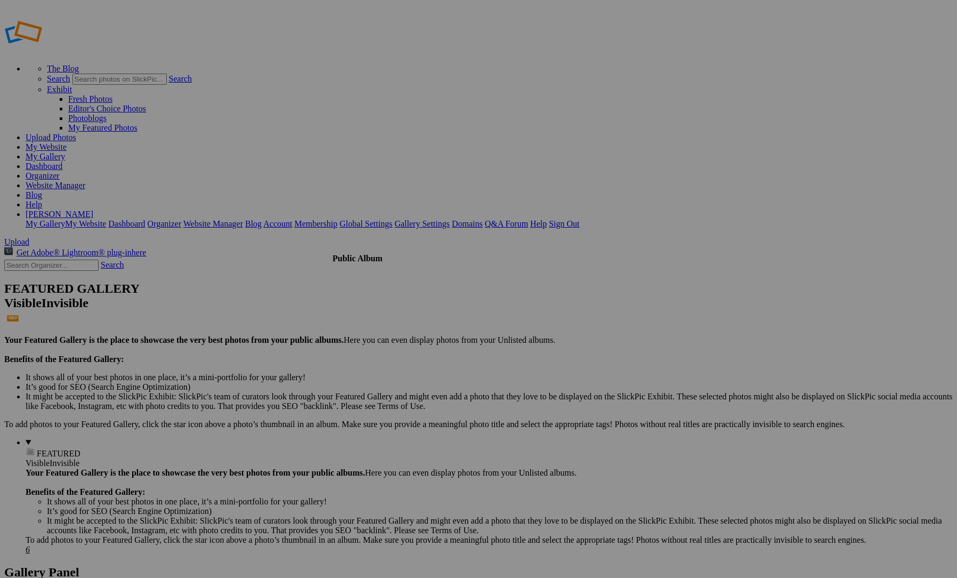
scroll to position [4, 0]
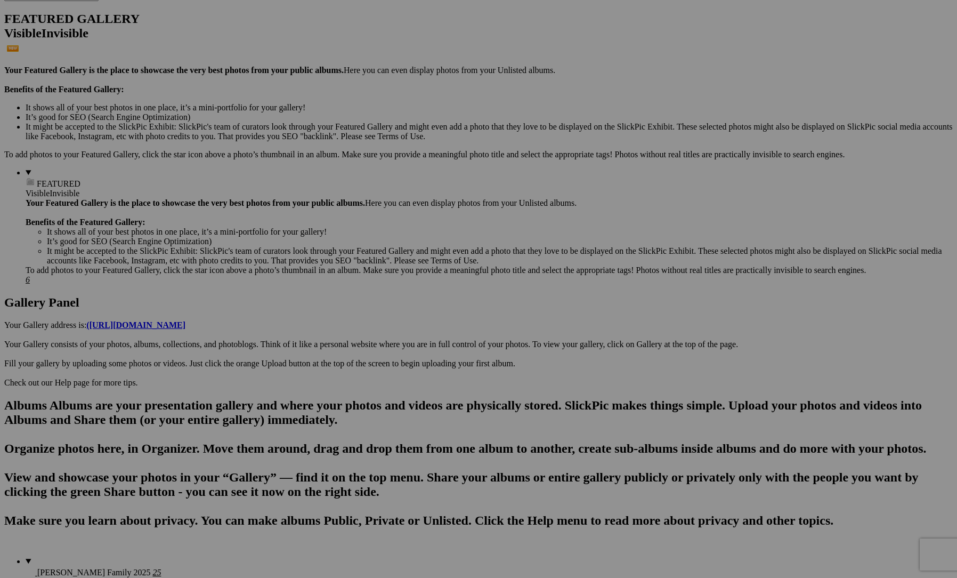
scroll to position [273, 0]
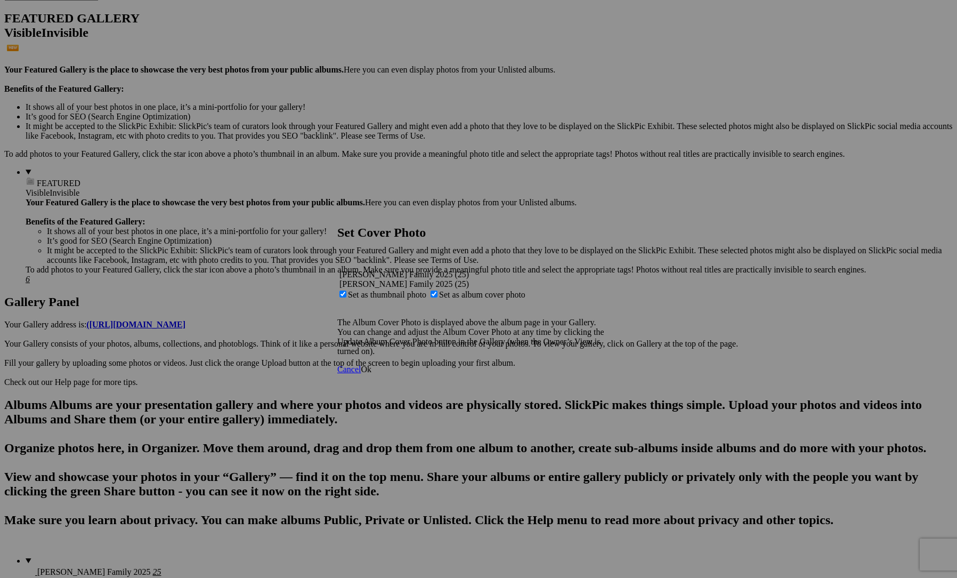
click at [469, 290] on span "Set as album cover photo" at bounding box center [482, 294] width 86 height 9
click at [437, 290] on input "Set as album cover photo" at bounding box center [434, 293] width 7 height 7
checkbox input "false"
click at [371, 374] on span "Ok" at bounding box center [366, 368] width 11 height 9
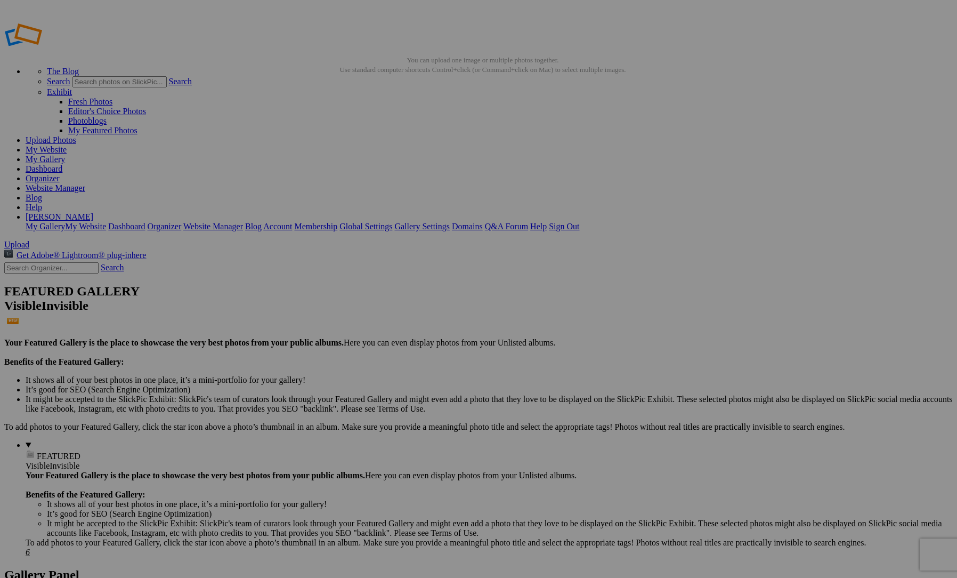
scroll to position [10, 0]
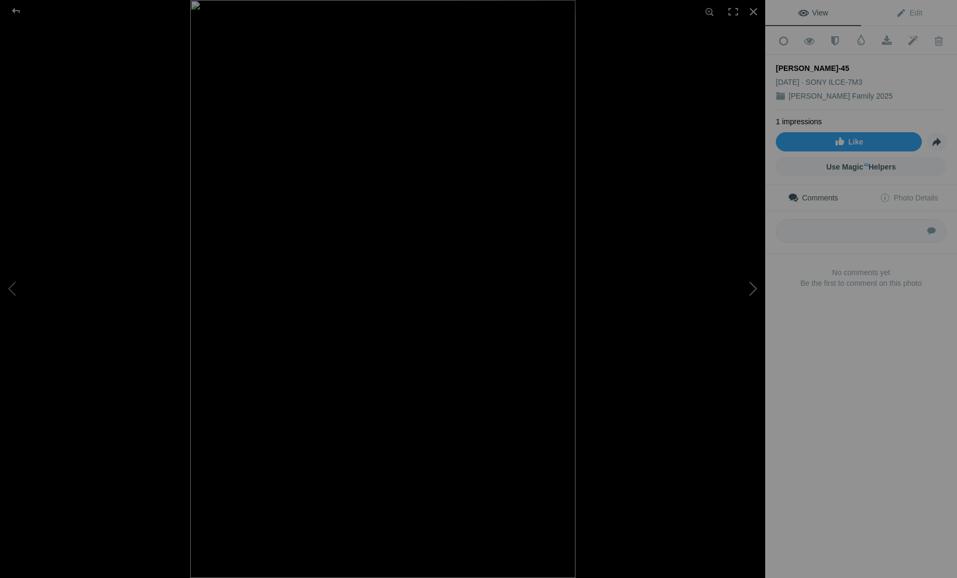
click at [748, 286] on button at bounding box center [725, 289] width 80 height 208
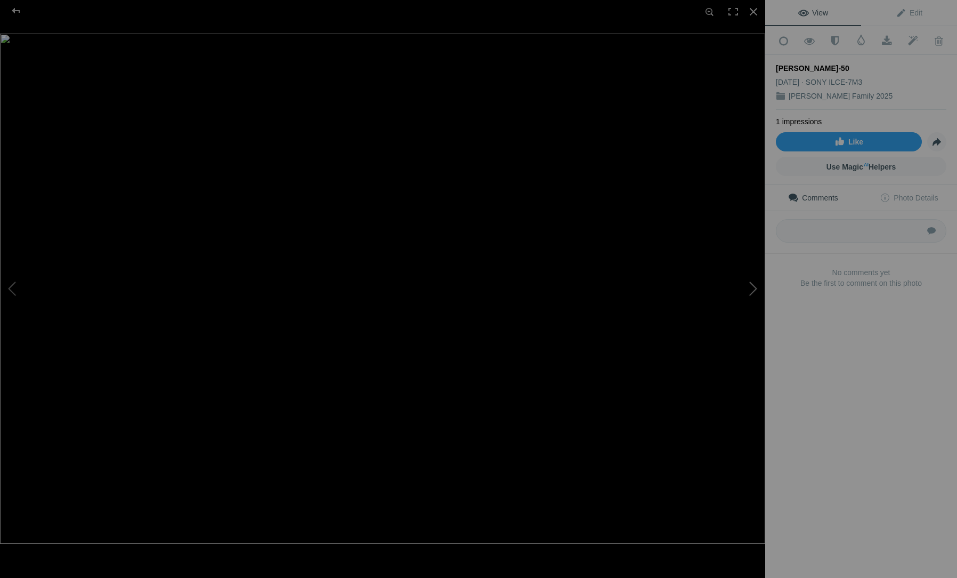
click at [748, 286] on button at bounding box center [725, 289] width 80 height 208
click at [751, 289] on button at bounding box center [725, 289] width 80 height 208
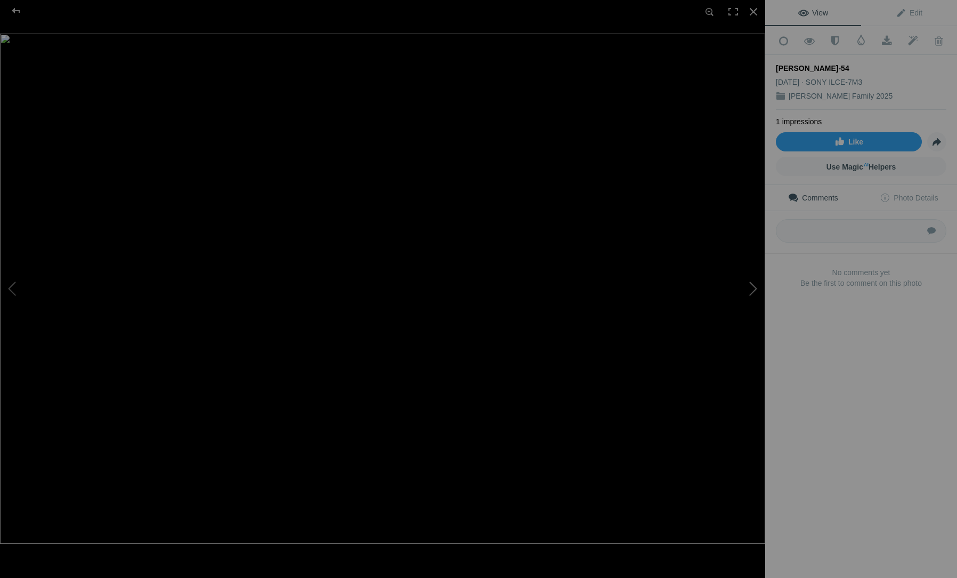
click at [751, 289] on button at bounding box center [725, 289] width 80 height 208
click at [751, 293] on button at bounding box center [725, 289] width 80 height 208
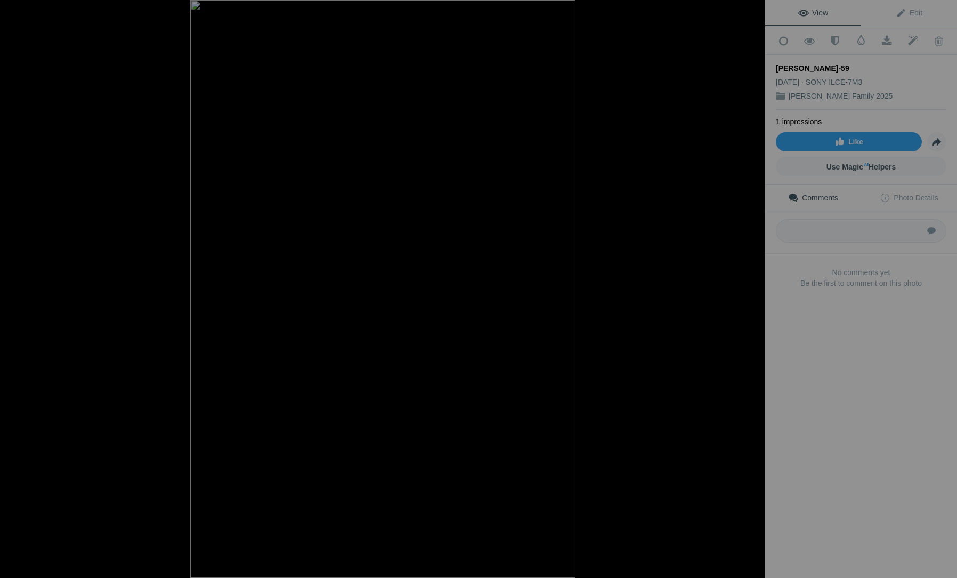
click at [751, 293] on button at bounding box center [725, 289] width 80 height 208
click at [752, 291] on button at bounding box center [725, 289] width 80 height 208
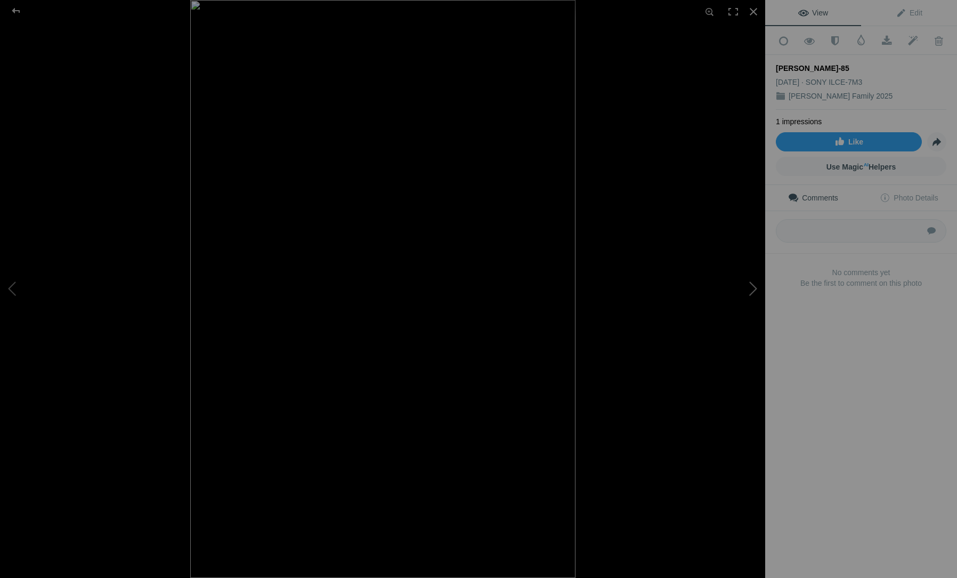
click at [752, 291] on button at bounding box center [725, 289] width 80 height 208
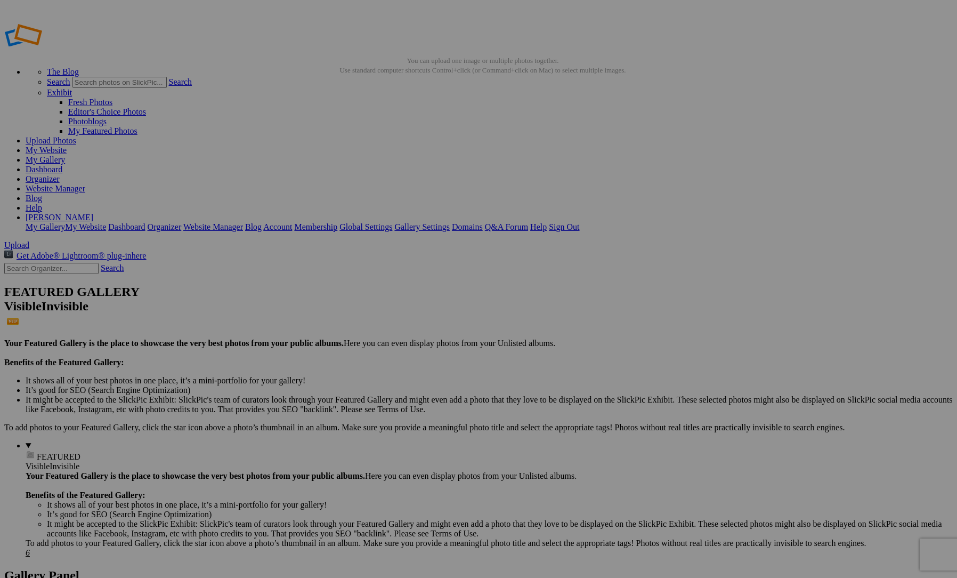
scroll to position [0, 0]
click at [65, 155] on link "My Gallery" at bounding box center [45, 159] width 39 height 9
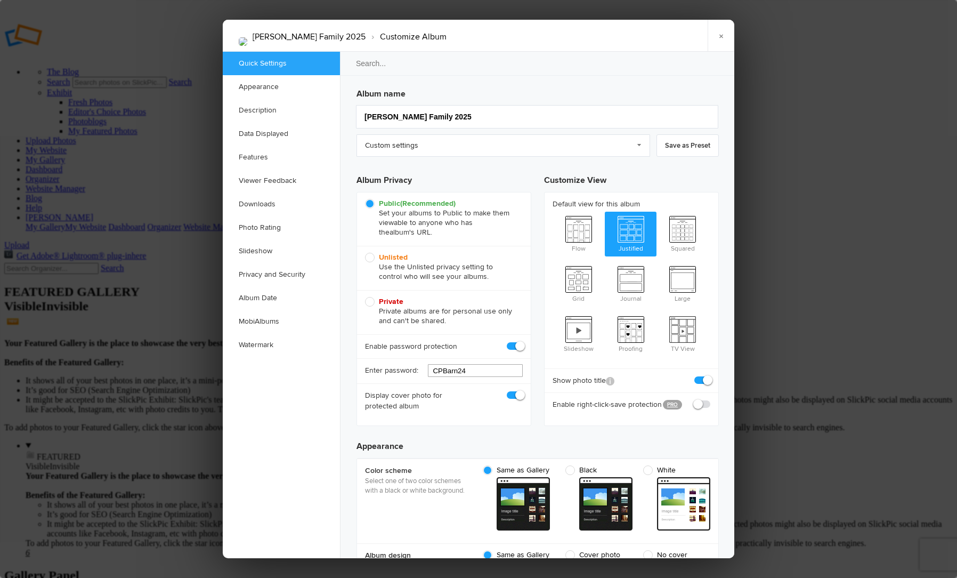
click at [450, 375] on input "CPBarn24" at bounding box center [475, 370] width 95 height 13
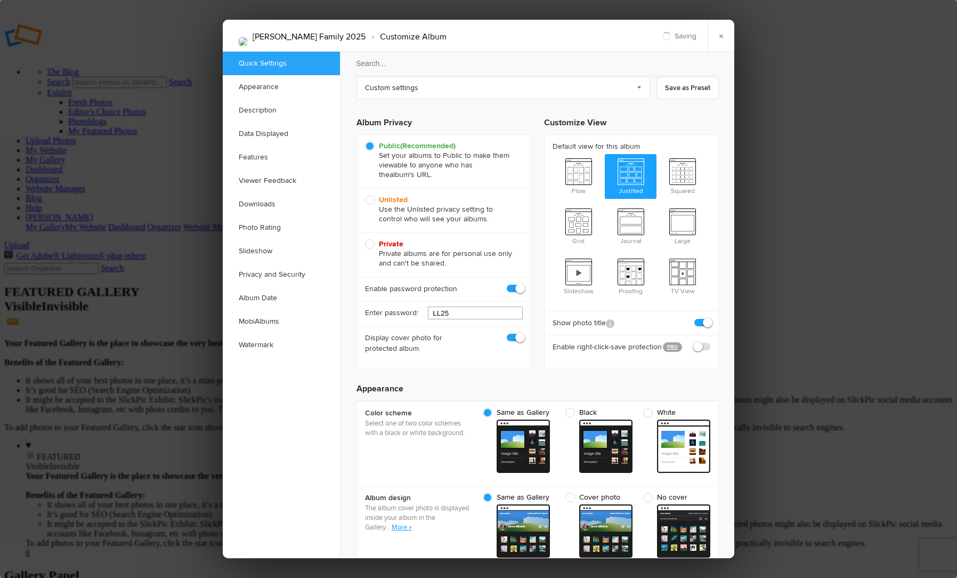
scroll to position [76, 0]
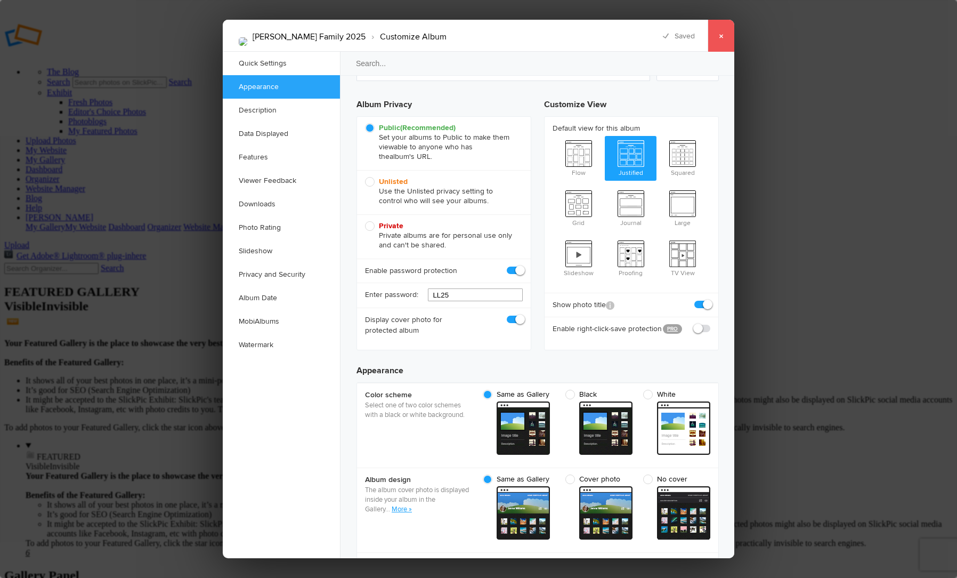
type input "LL25"
click at [724, 35] on link "×" at bounding box center [721, 36] width 27 height 32
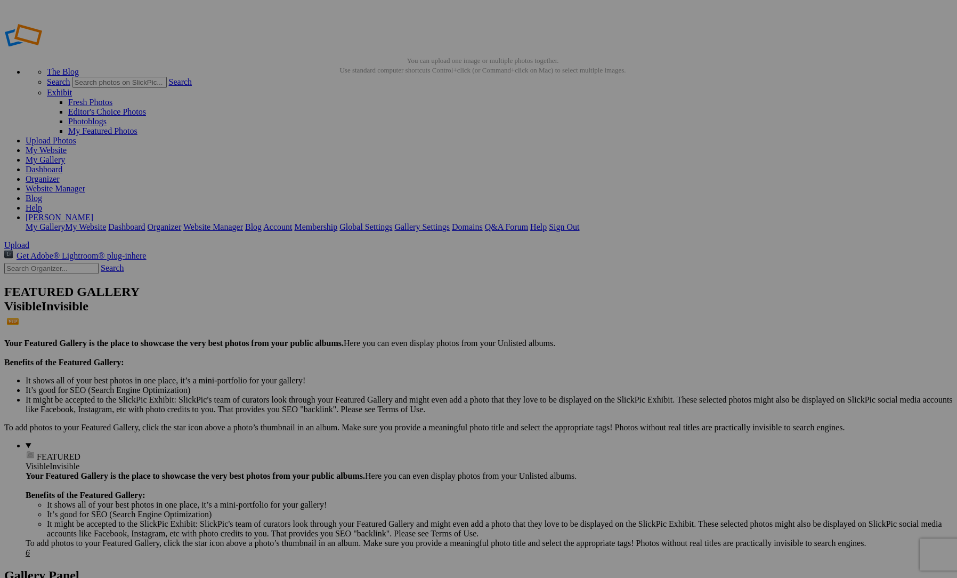
click at [65, 155] on link "My Gallery" at bounding box center [45, 159] width 39 height 9
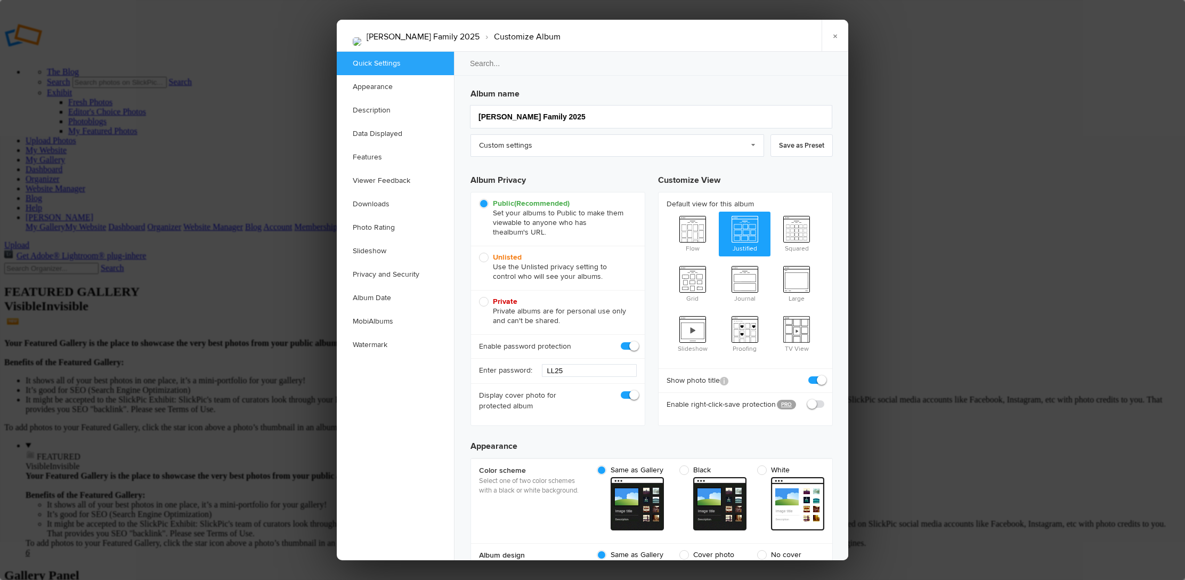
click at [575, 416] on div "Display cover photo for protected album" at bounding box center [558, 400] width 174 height 35
click at [832, 31] on link "×" at bounding box center [835, 36] width 27 height 32
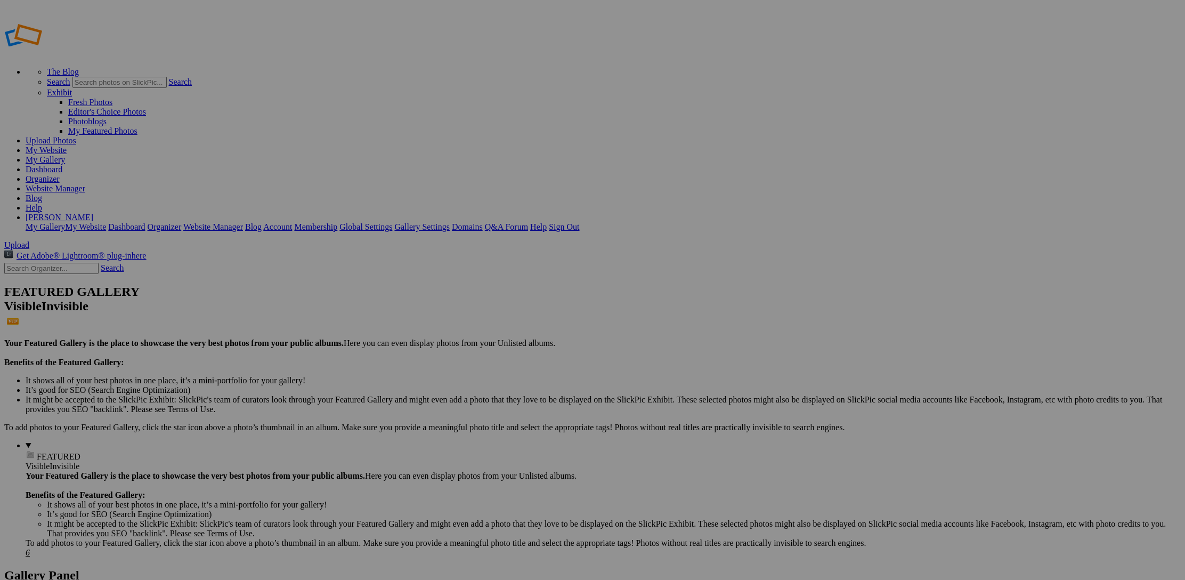
click at [65, 155] on link "My Gallery" at bounding box center [45, 159] width 39 height 9
